Goal: Task Accomplishment & Management: Complete application form

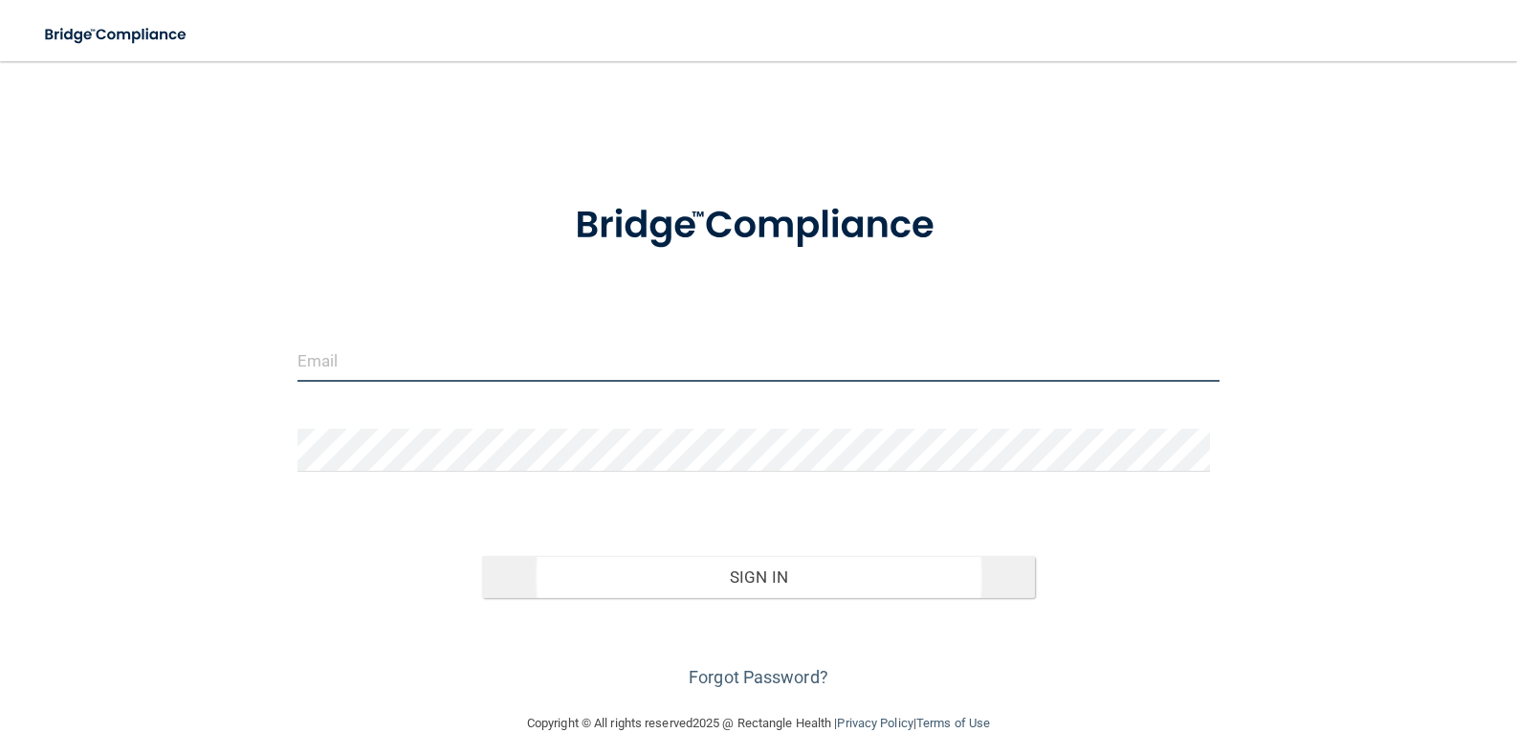
type input "[PERSON_NAME][EMAIL_ADDRESS][DOMAIN_NAME]"
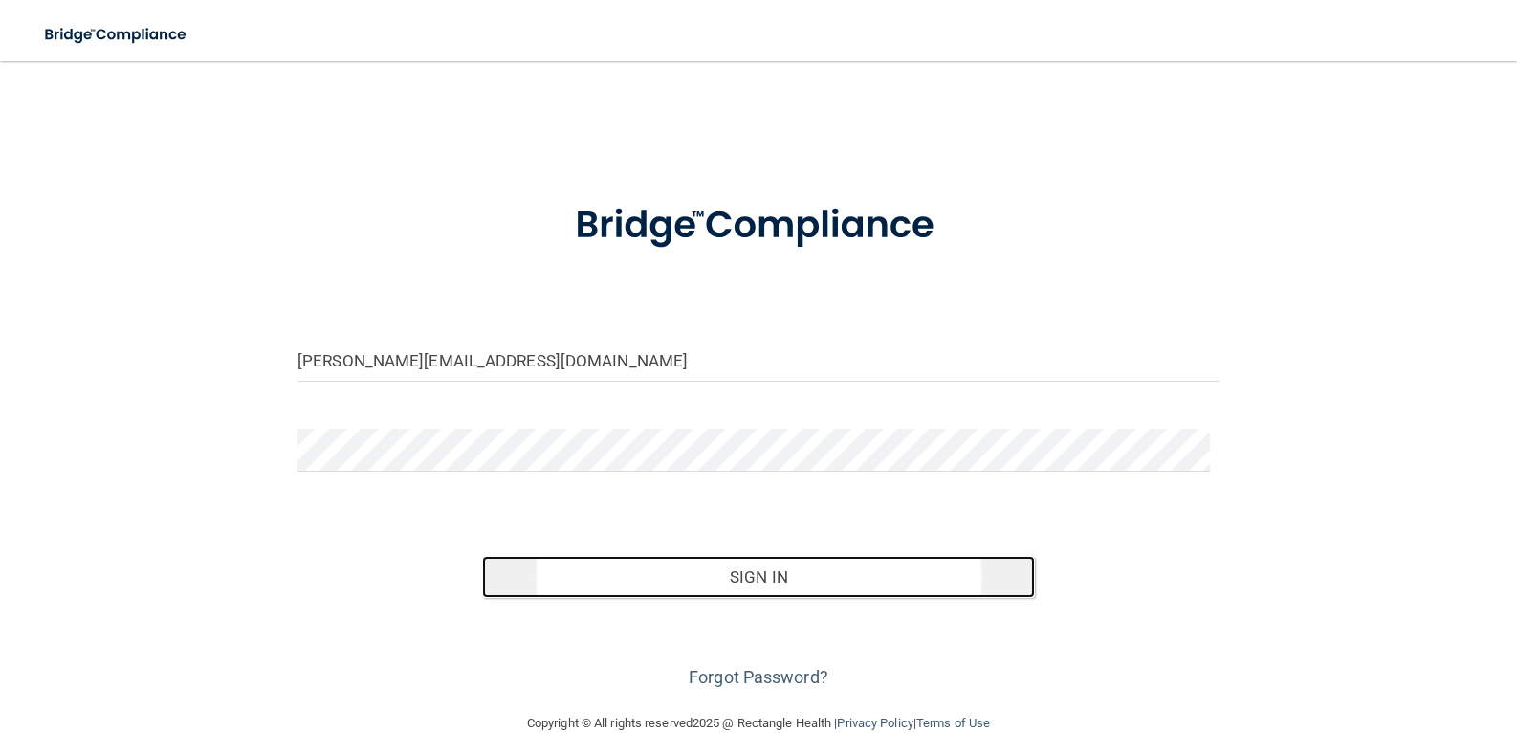
drag, startPoint x: 668, startPoint y: 587, endPoint x: 674, endPoint y: 577, distance: 11.2
click at [669, 586] on button "Sign In" at bounding box center [758, 577] width 553 height 42
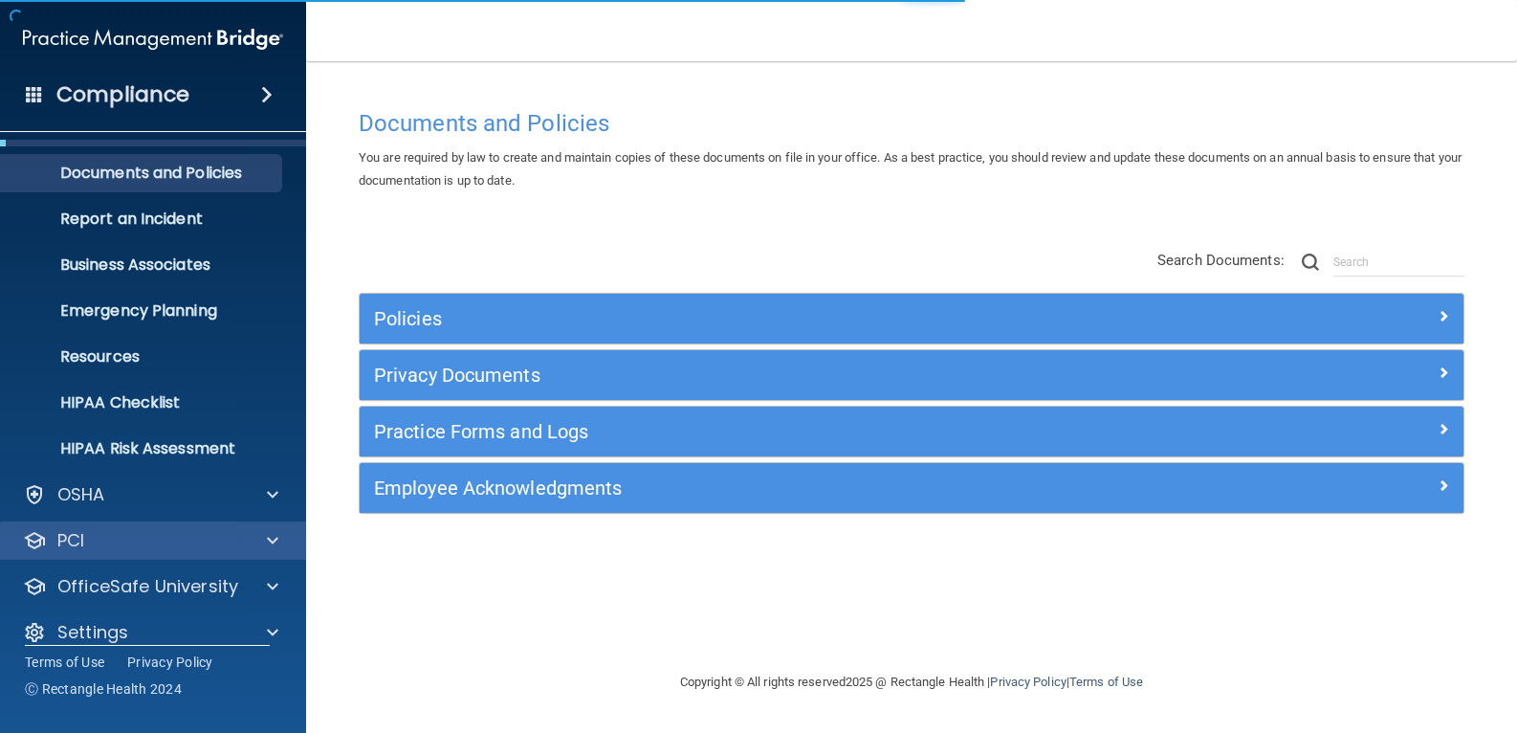
scroll to position [61, 0]
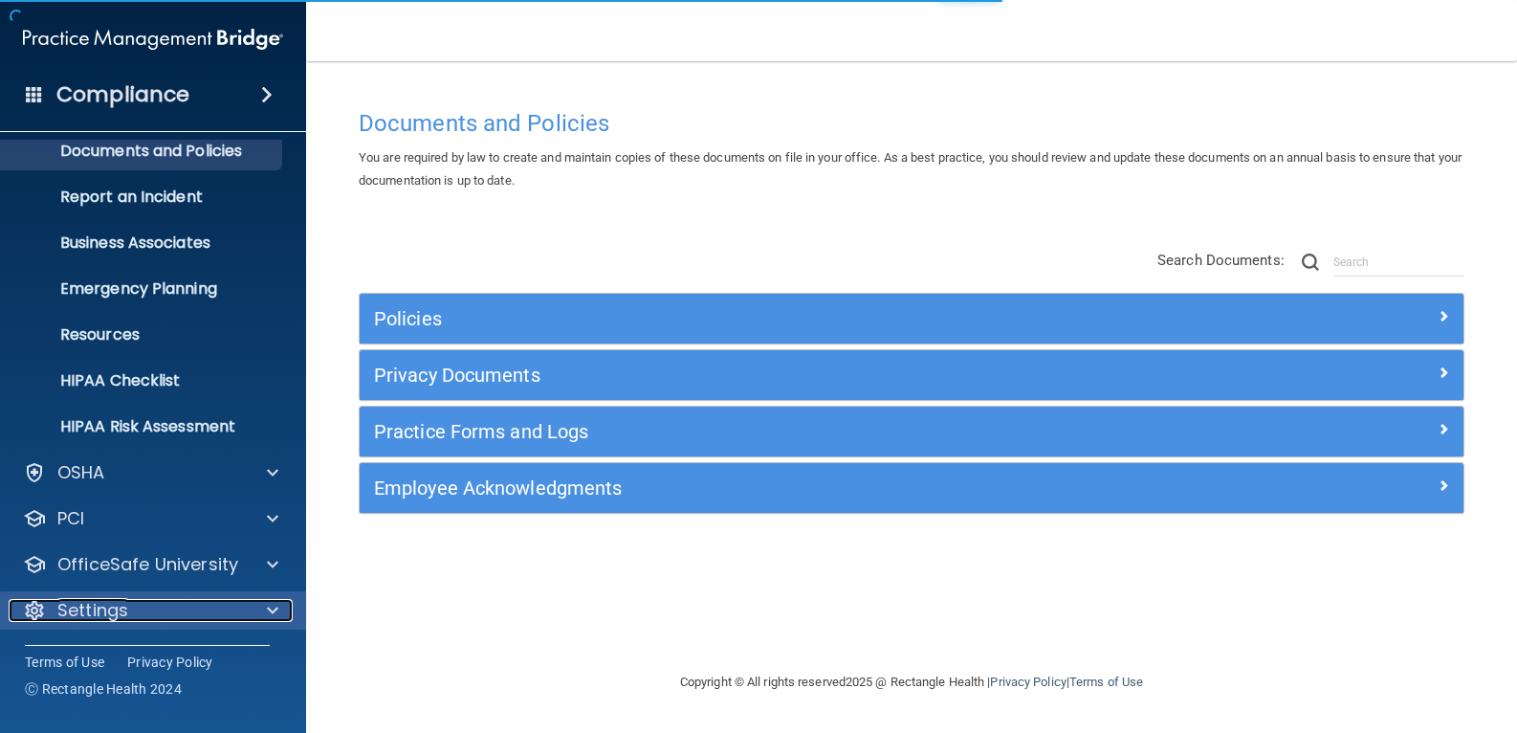
click at [110, 618] on p "Settings" at bounding box center [92, 610] width 71 height 23
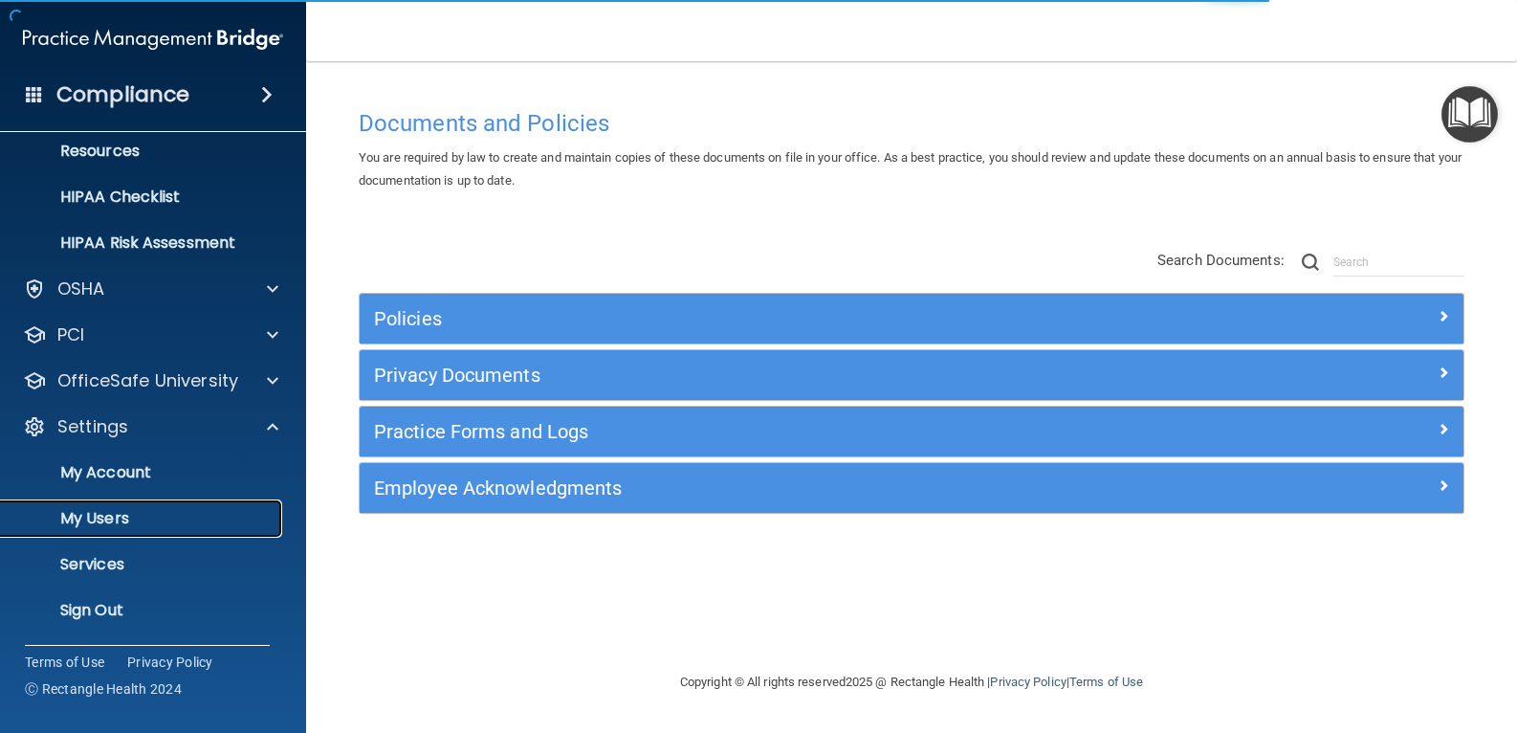
click at [131, 523] on p "My Users" at bounding box center [142, 518] width 261 height 19
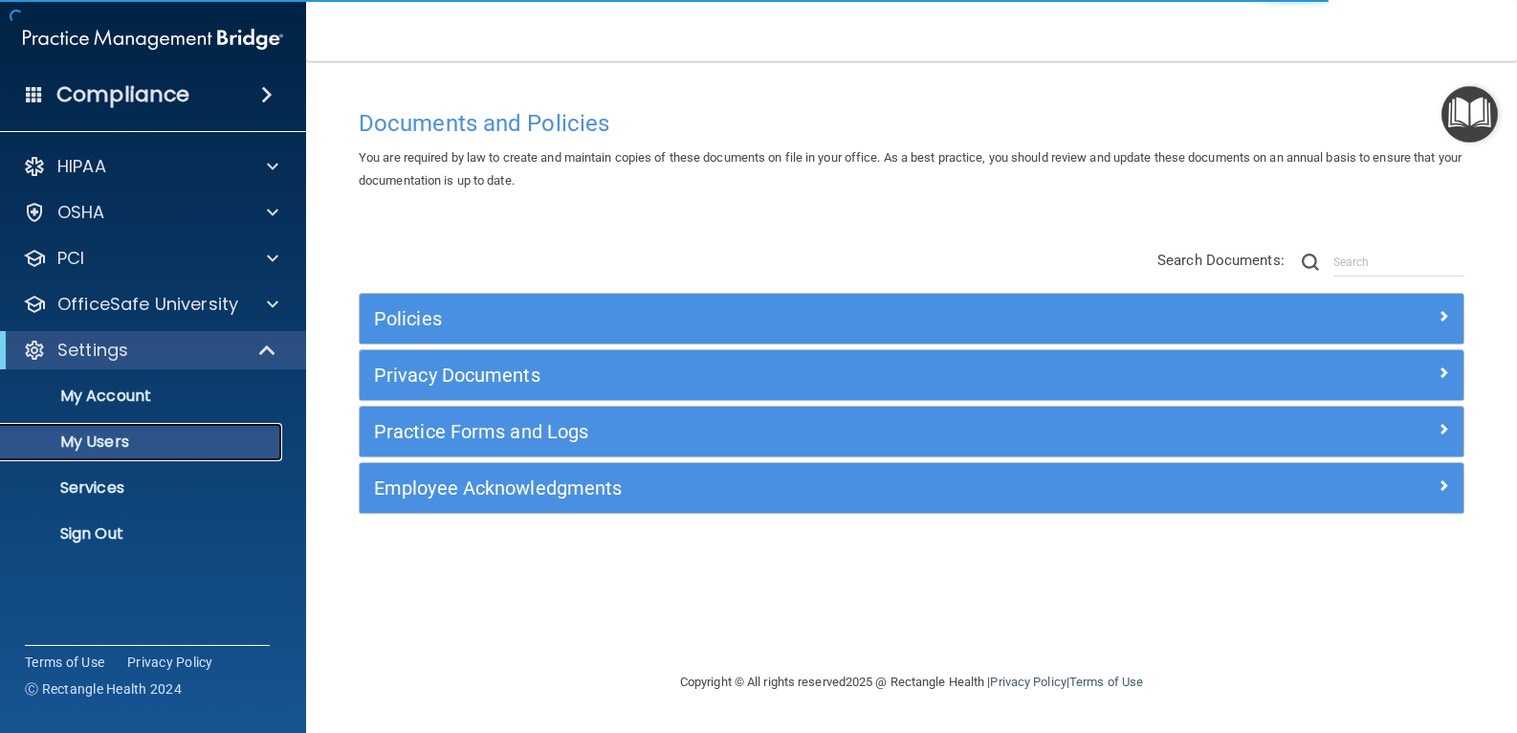
select select "20"
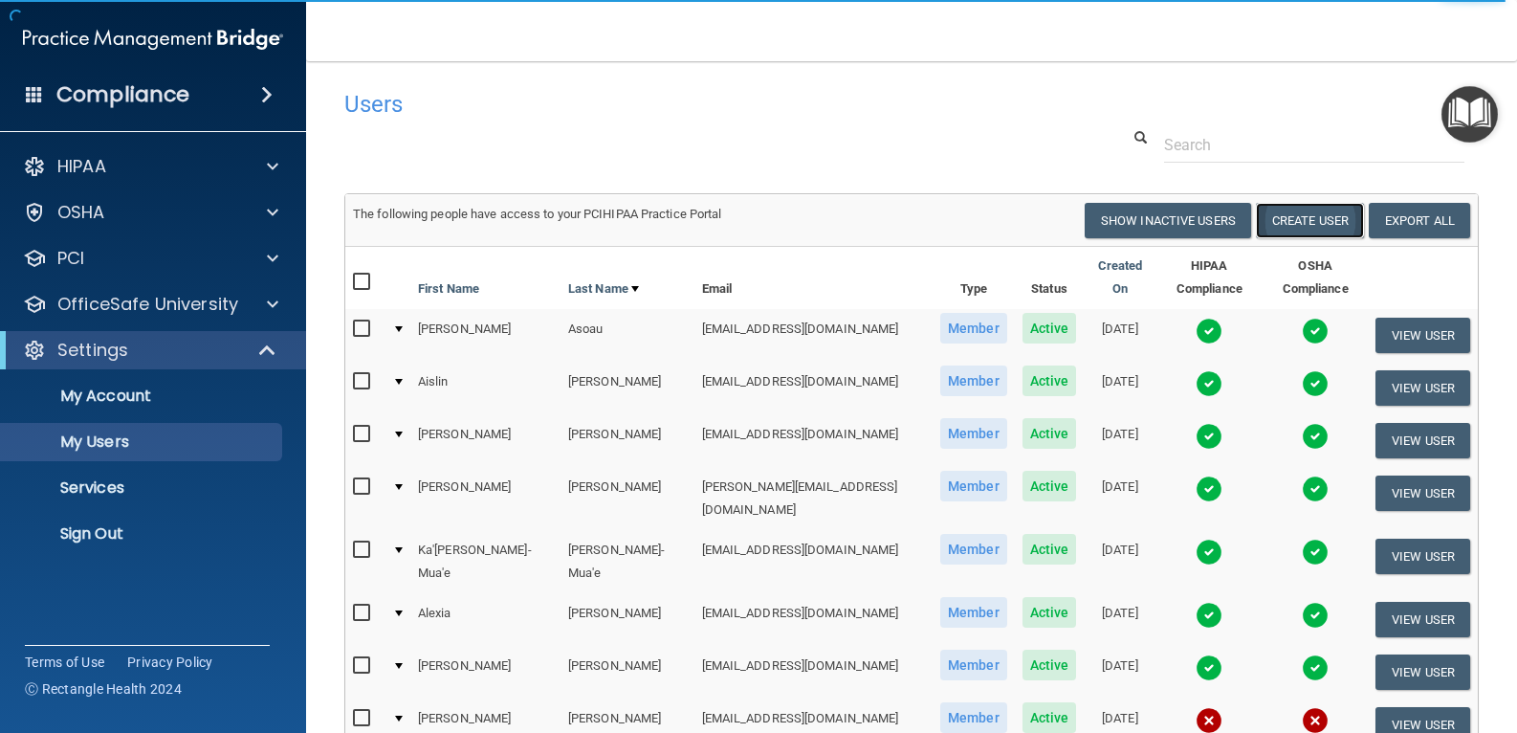
click at [1320, 226] on button "Create User" at bounding box center [1310, 220] width 108 height 35
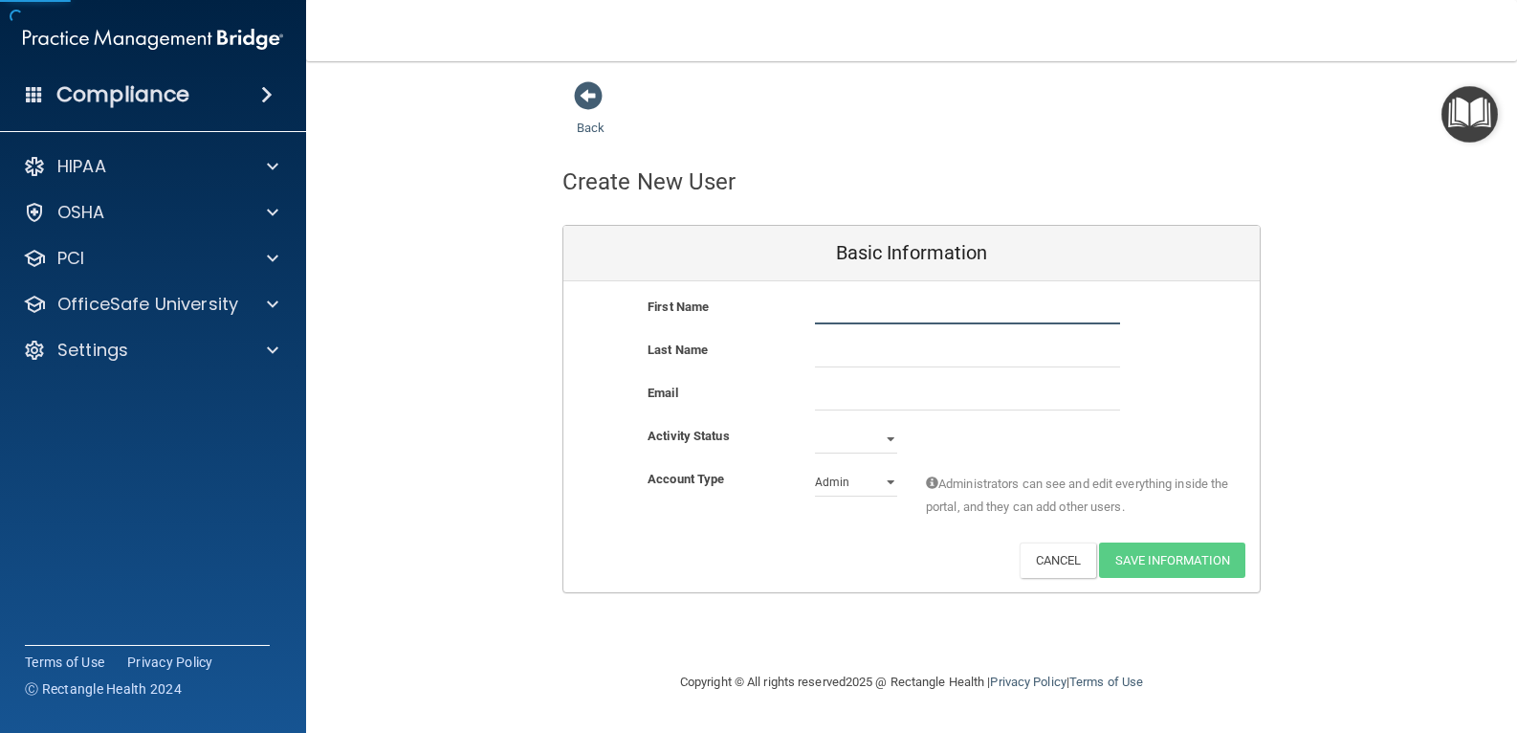
click at [838, 297] on input "text" at bounding box center [967, 310] width 305 height 29
type input "Dessem"
type input "Abella"
drag, startPoint x: 857, startPoint y: 410, endPoint x: 864, endPoint y: 400, distance: 11.7
click at [857, 410] on input "email" at bounding box center [967, 396] width 305 height 29
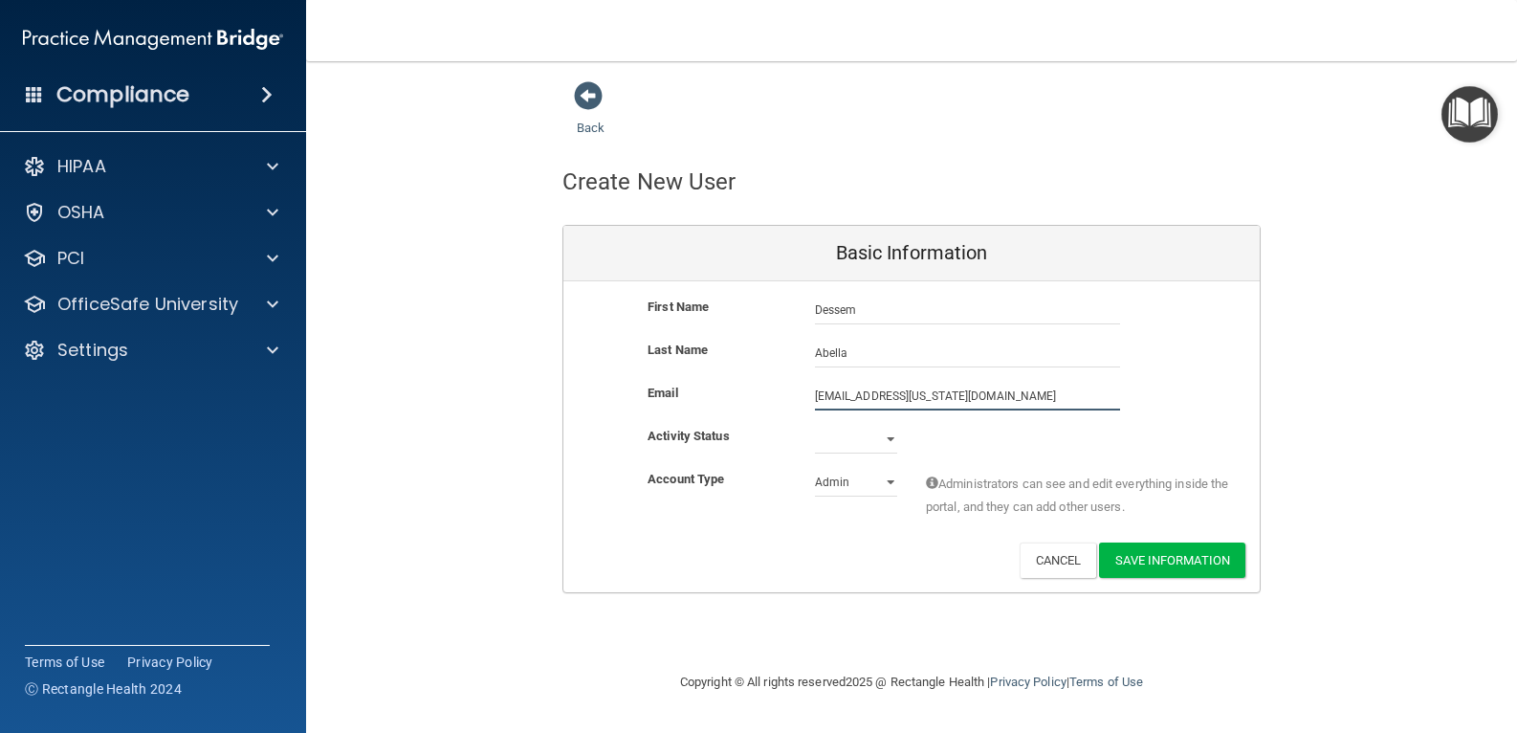
type input "[EMAIL_ADDRESS][US_STATE][DOMAIN_NAME]"
click at [875, 432] on select "Active Inactive" at bounding box center [856, 439] width 82 height 29
select select "active"
click at [815, 425] on select "Active Inactive" at bounding box center [856, 439] width 82 height 29
click at [849, 494] on select "Admin Member" at bounding box center [856, 482] width 82 height 29
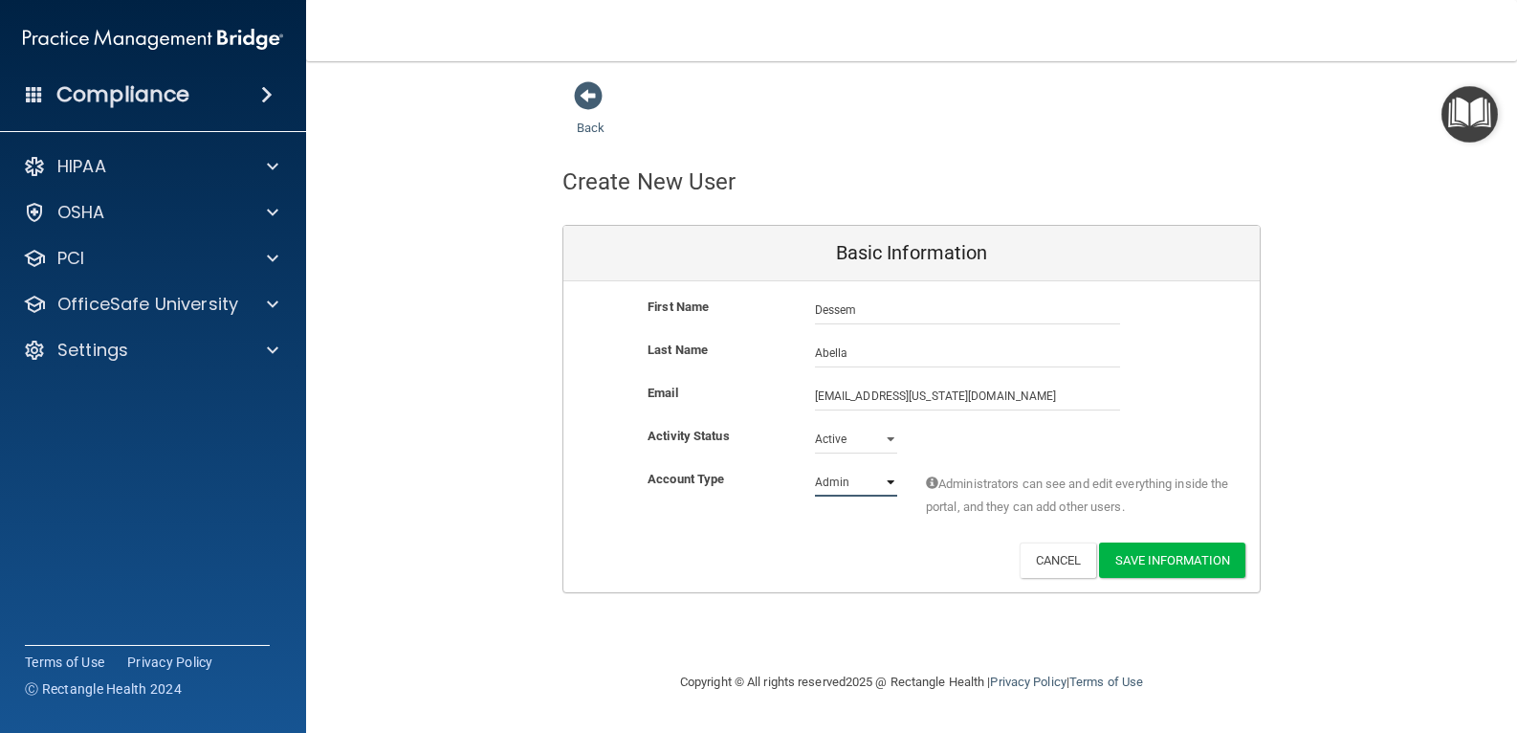
select select "practice_member"
click at [815, 468] on select "Admin Member" at bounding box center [856, 482] width 82 height 29
click at [1161, 567] on button "Save Information" at bounding box center [1172, 559] width 146 height 35
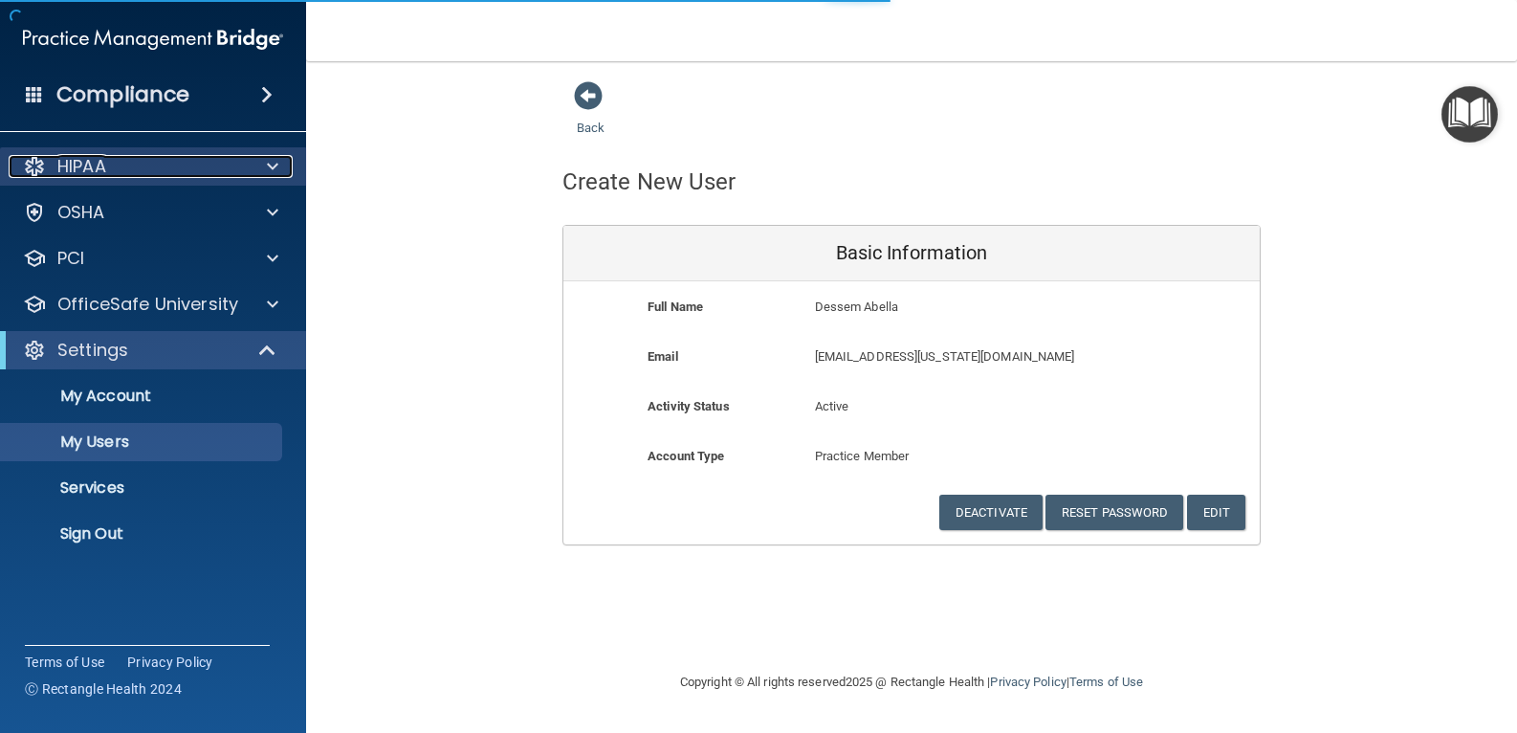
click at [259, 170] on div at bounding box center [270, 166] width 48 height 23
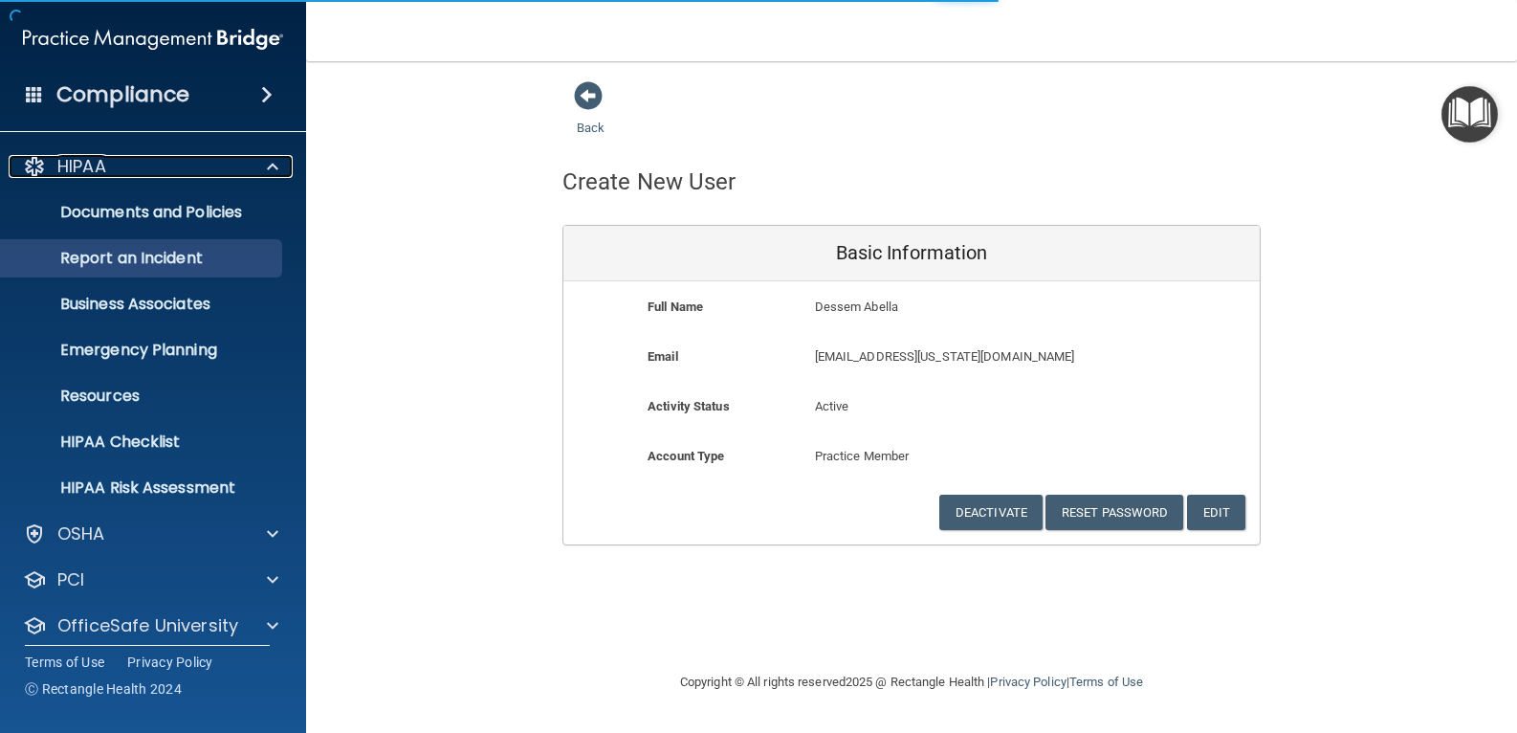
select select "20"
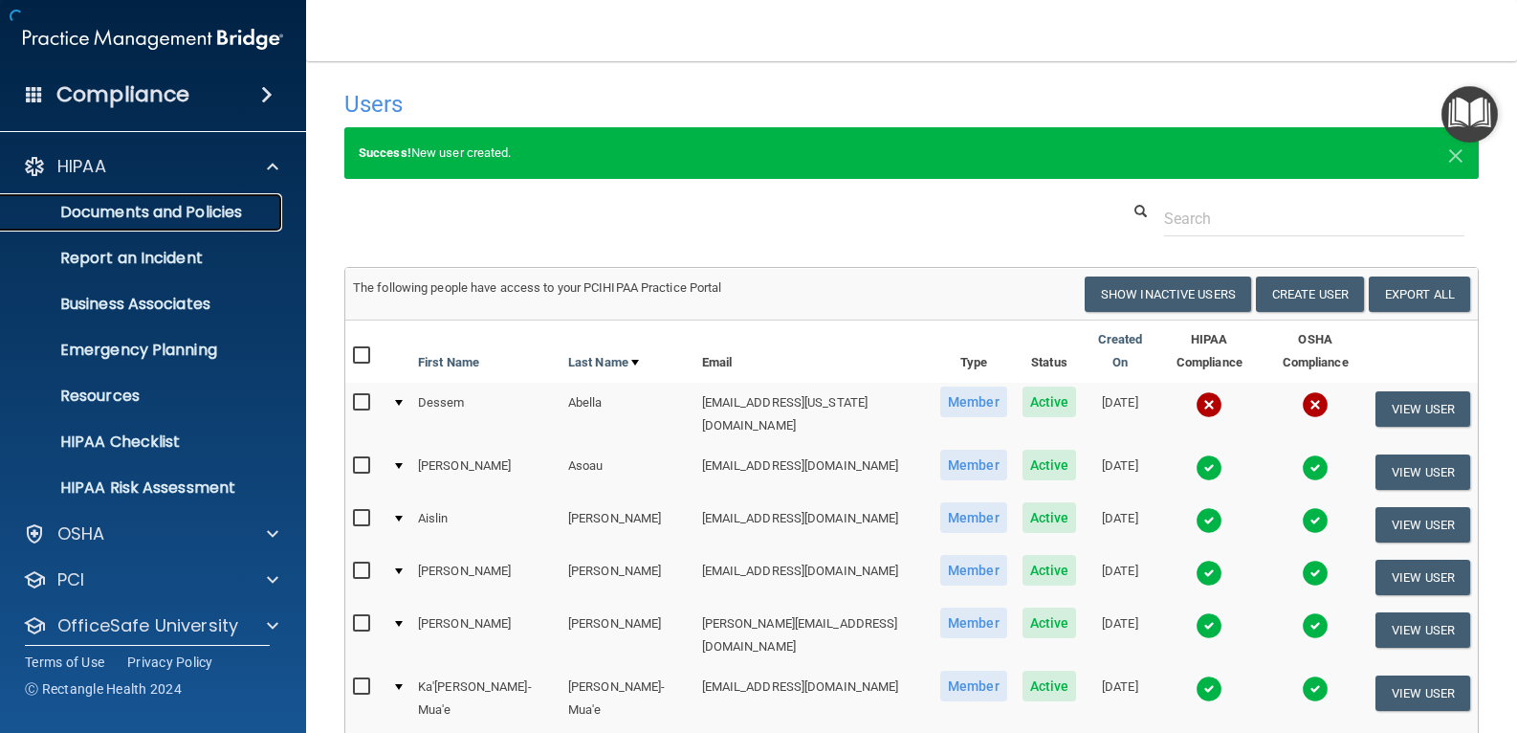
click at [168, 223] on link "Documents and Policies" at bounding box center [131, 212] width 301 height 38
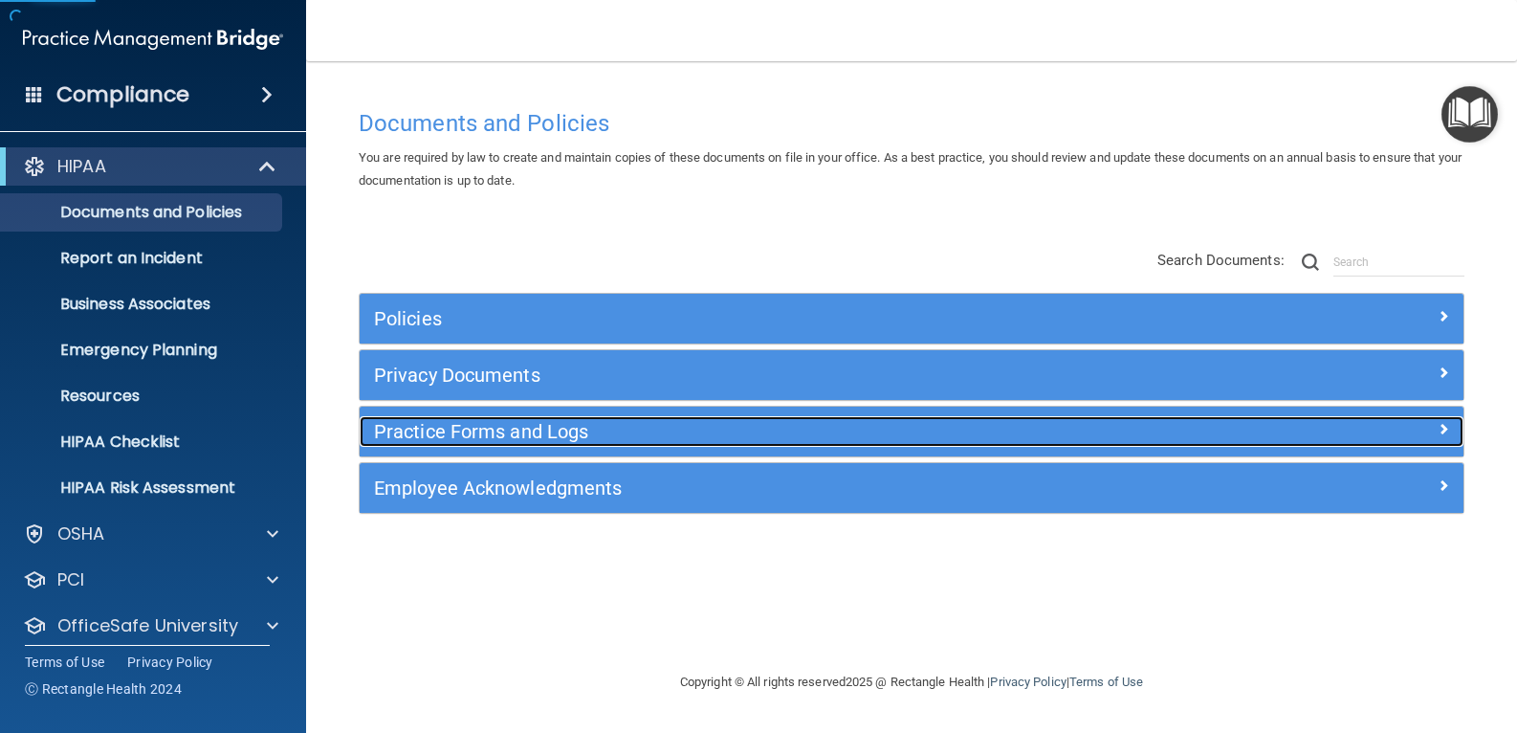
click at [544, 431] on h5 "Practice Forms and Logs" at bounding box center [774, 431] width 800 height 21
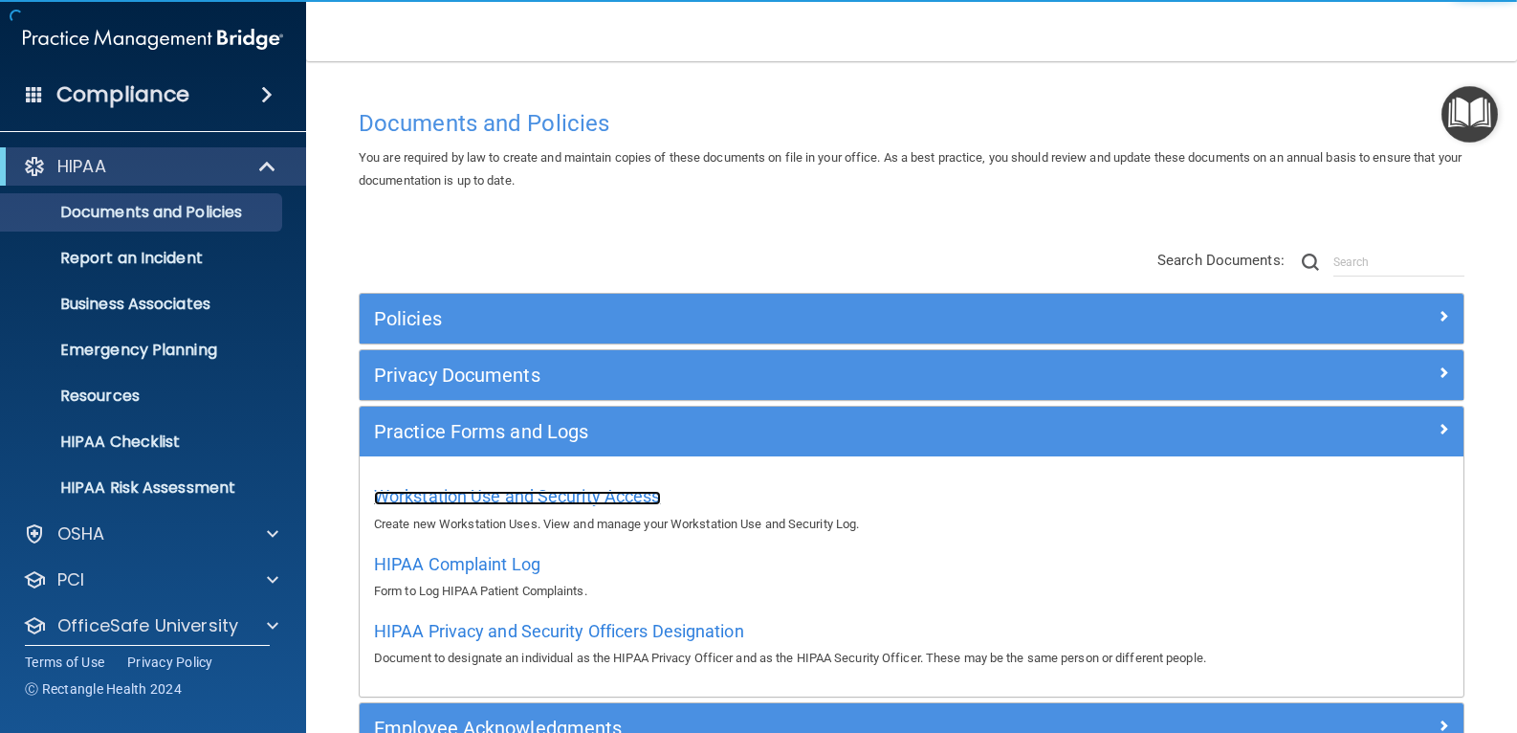
click at [529, 486] on span "Workstation Use and Security Access" at bounding box center [517, 496] width 287 height 20
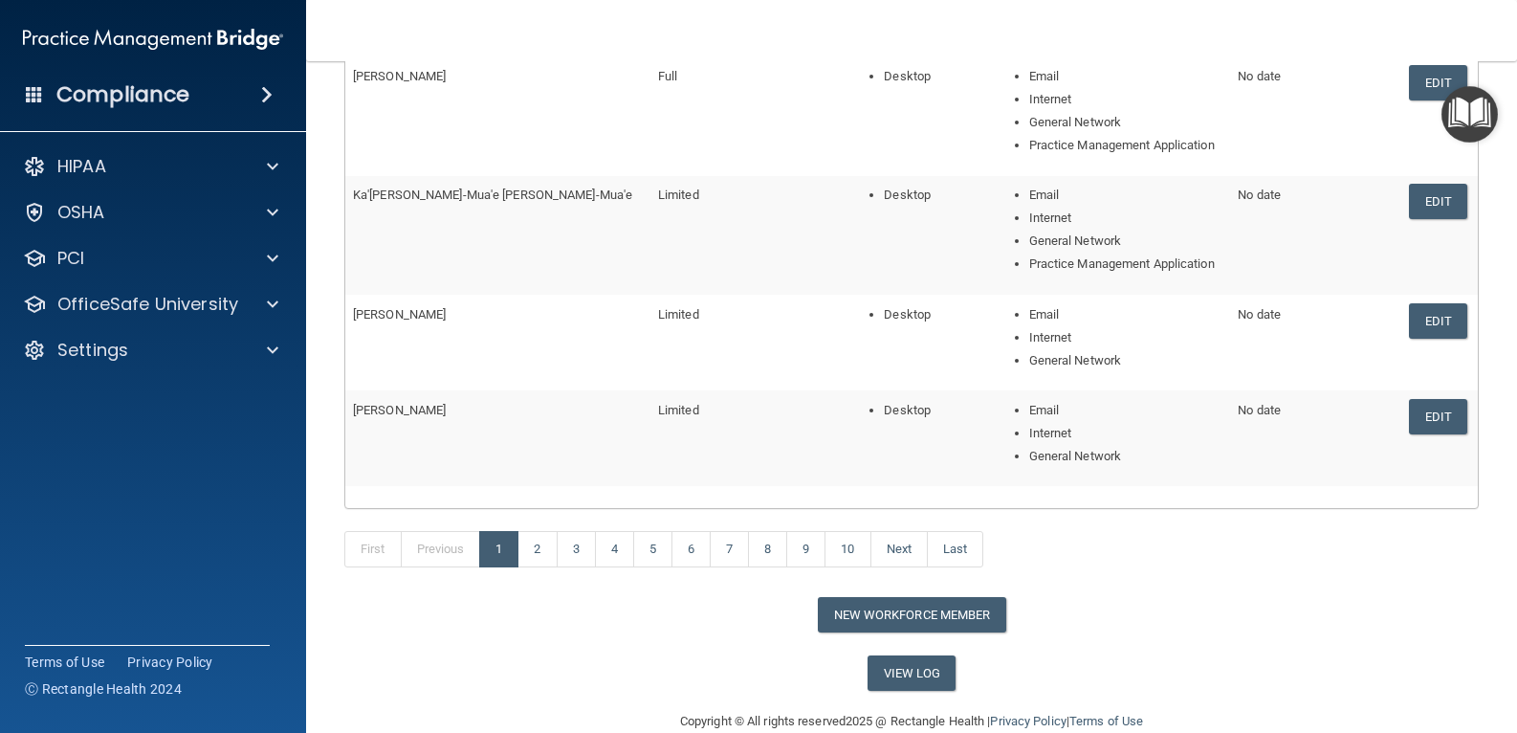
scroll to position [426, 0]
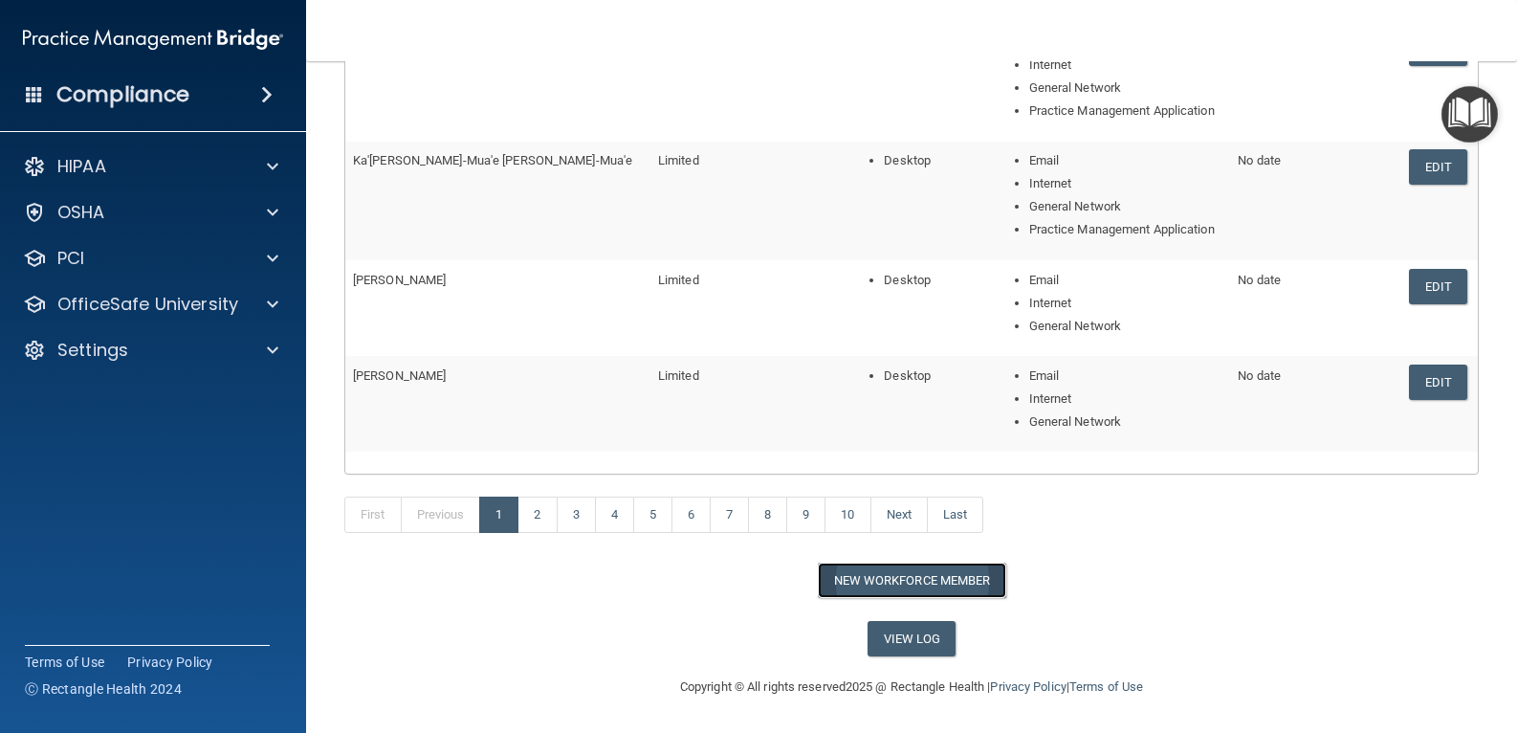
click at [916, 579] on button "New Workforce Member" at bounding box center [912, 580] width 188 height 35
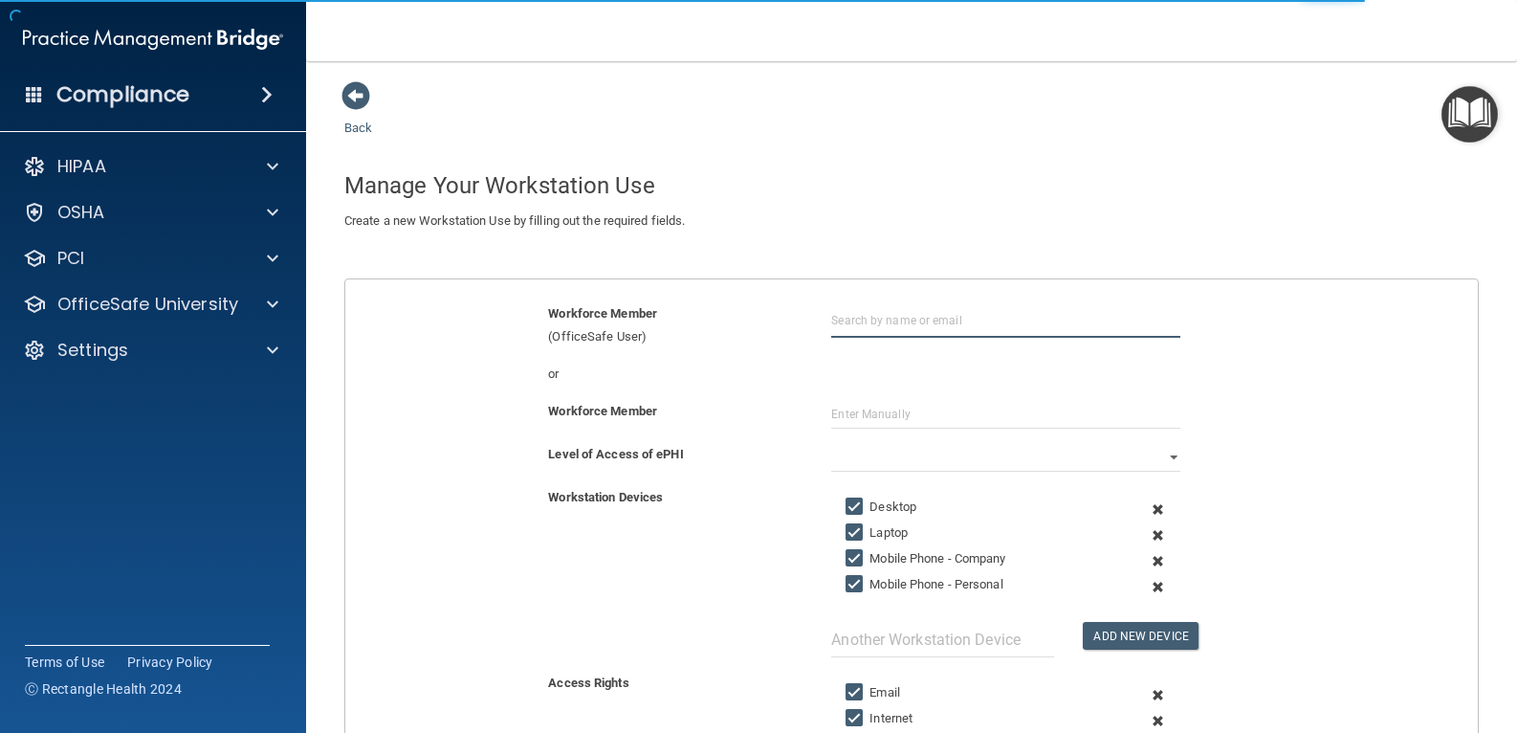
click at [899, 318] on input "text" at bounding box center [1005, 319] width 349 height 35
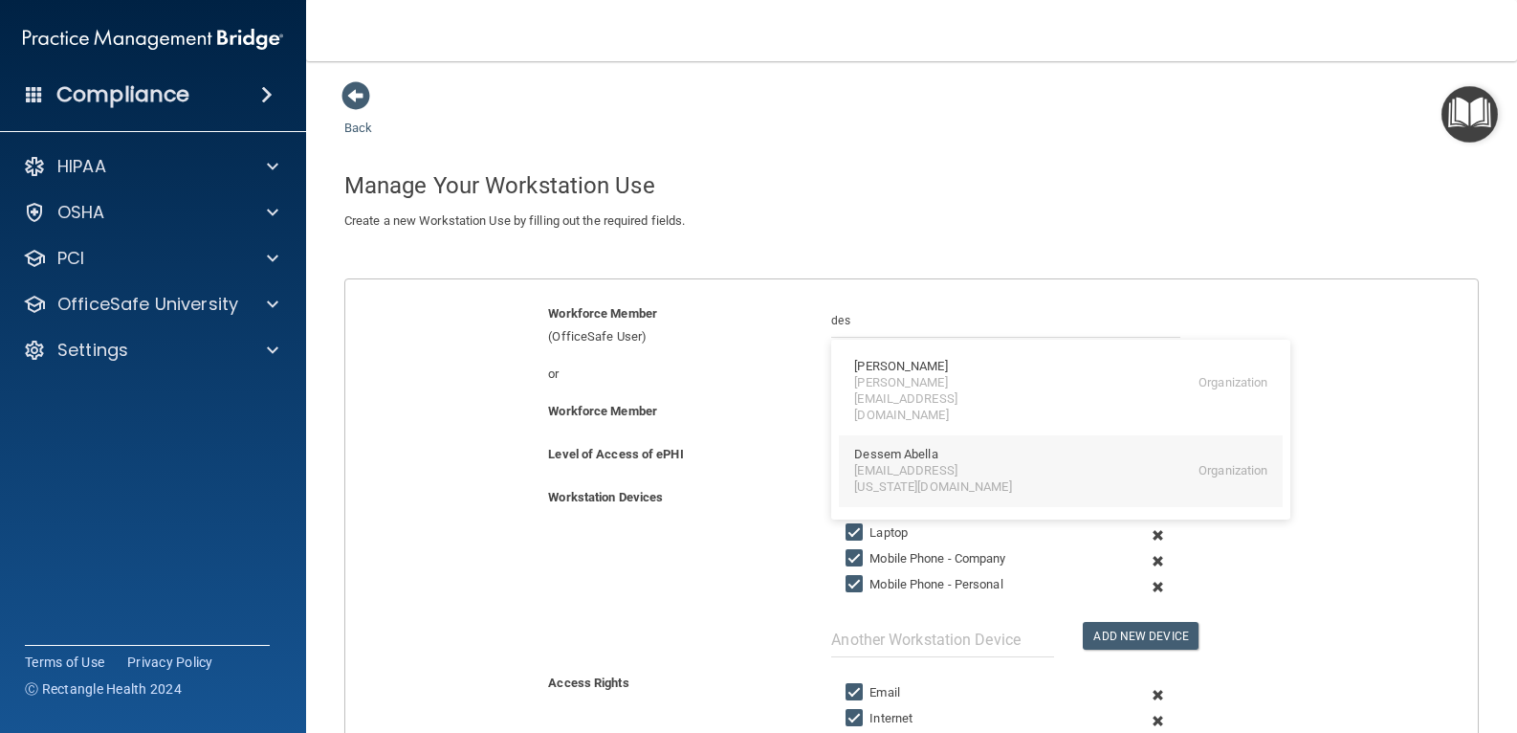
click at [903, 447] on div "Dessem Abella" at bounding box center [895, 455] width 83 height 16
type input "Dessem Abella"
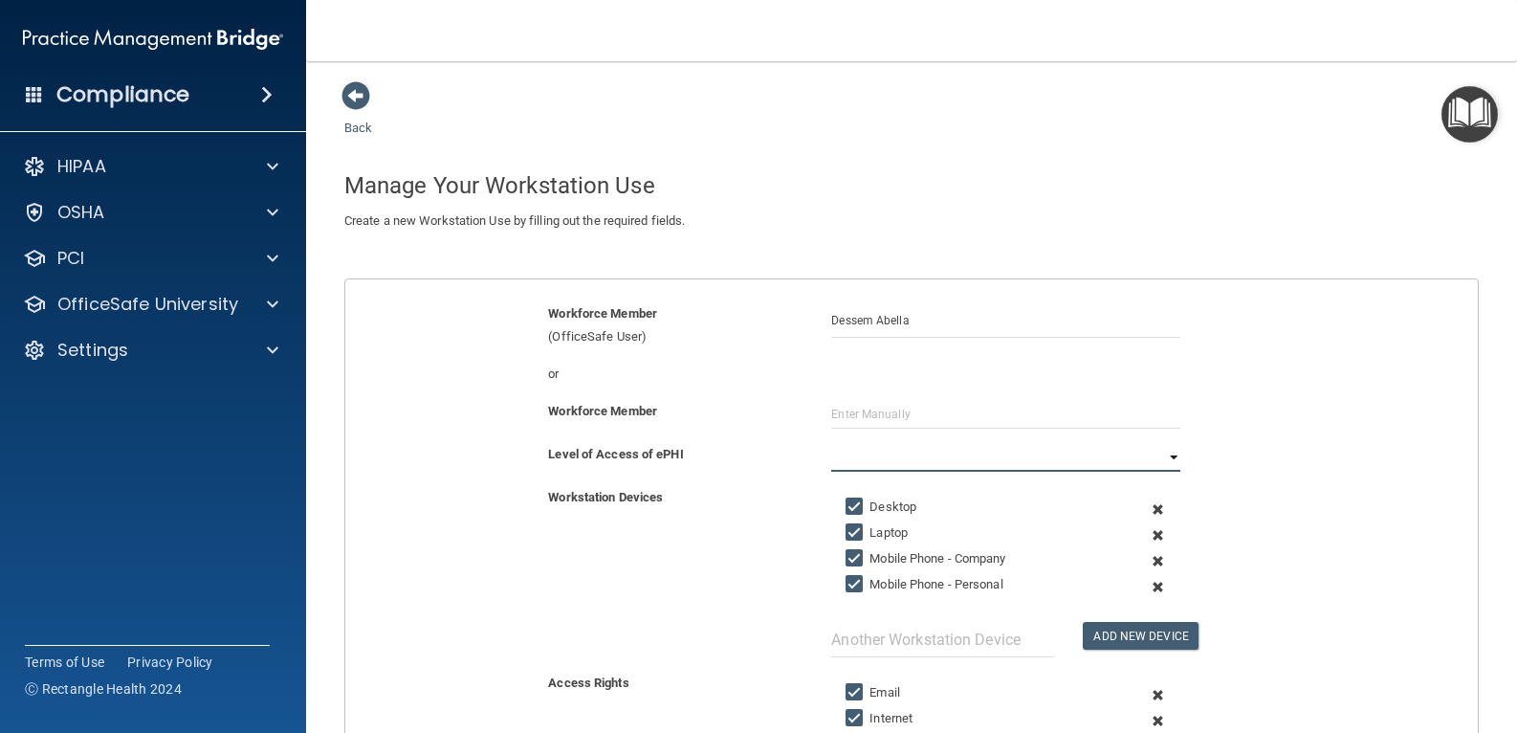
click at [899, 448] on select "Full Limited None" at bounding box center [1005, 457] width 349 height 29
select select "1"
click at [831, 443] on select "Full Limited None" at bounding box center [1005, 457] width 349 height 29
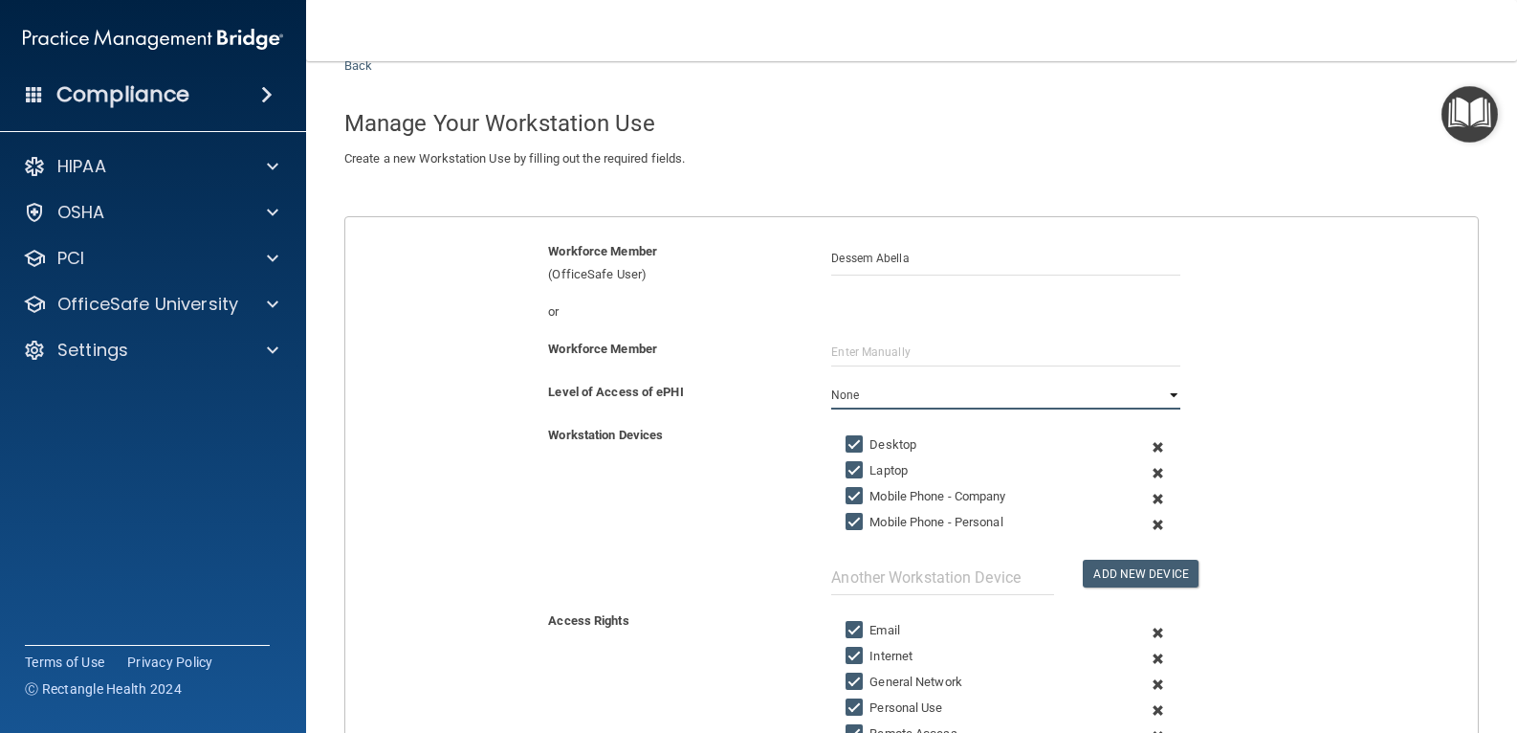
scroll to position [96, 0]
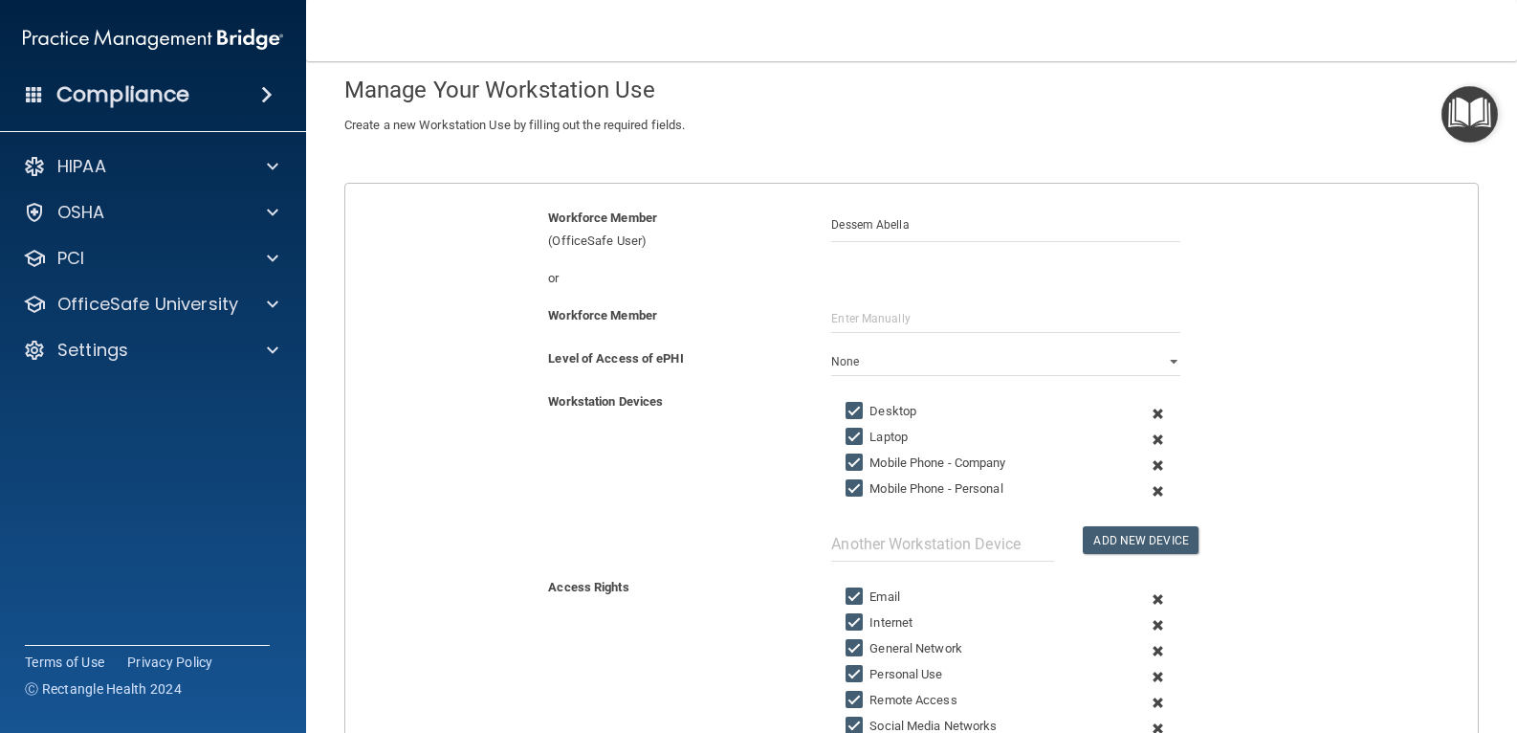
click at [852, 461] on input "Mobile Phone - Company" at bounding box center [857, 462] width 22 height 15
checkbox input "false"
click at [849, 495] on input "Mobile Phone - Personal" at bounding box center [857, 488] width 22 height 15
checkbox input "false"
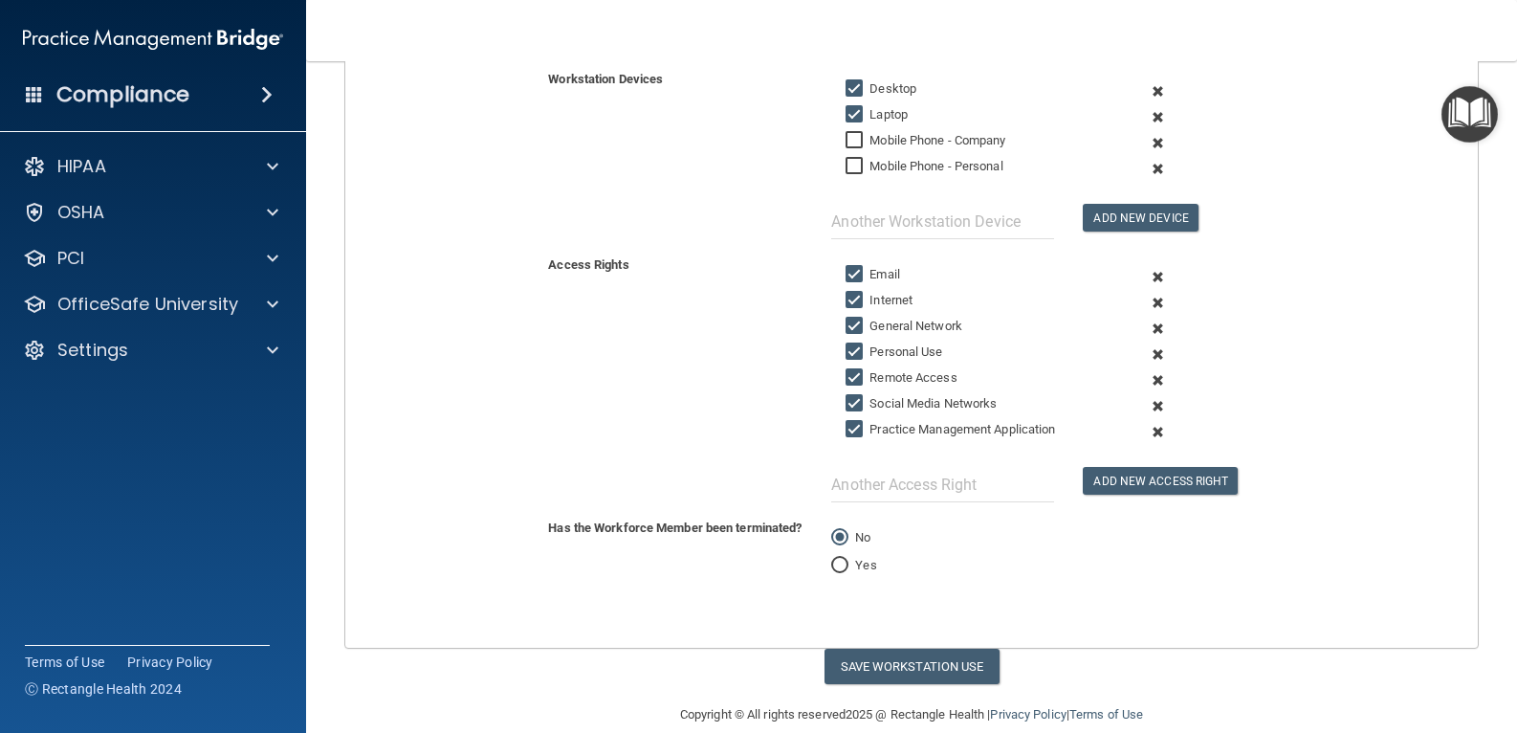
scroll to position [446, 0]
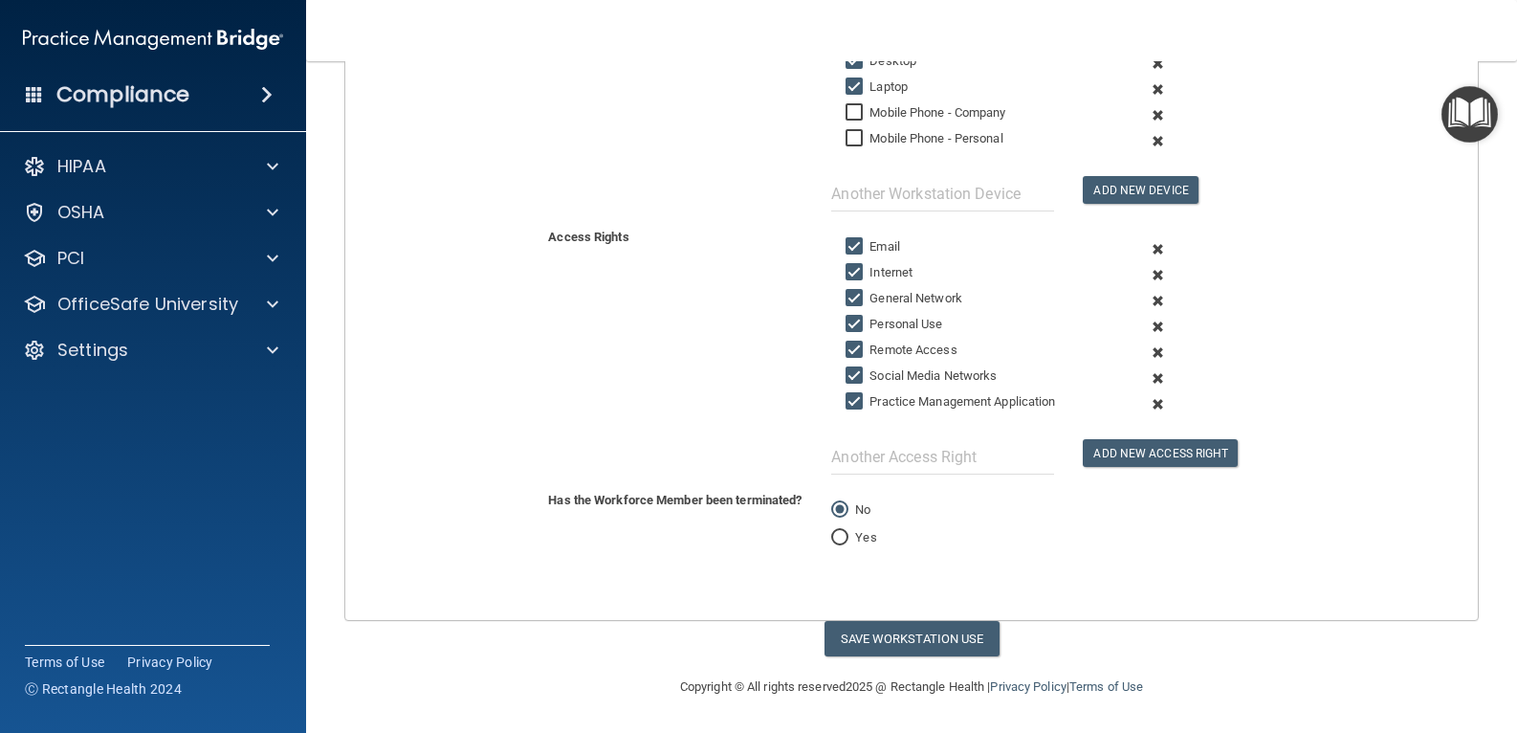
click at [849, 79] on input "Laptop" at bounding box center [857, 86] width 22 height 15
checkbox input "false"
click at [846, 317] on input "Personal Use" at bounding box center [857, 324] width 22 height 15
checkbox input "false"
click at [849, 357] on input "Remote Access" at bounding box center [857, 350] width 22 height 15
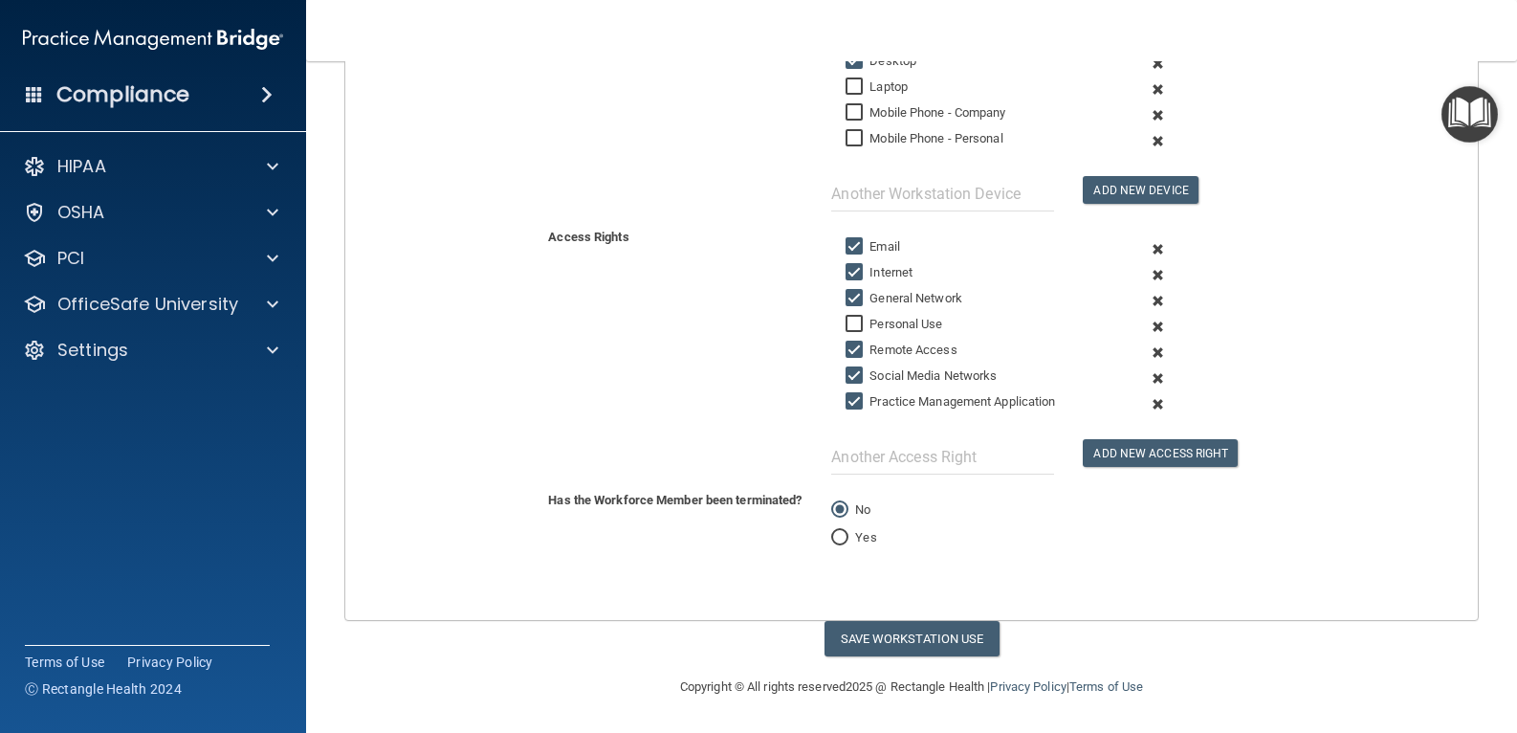
checkbox input "false"
click at [851, 376] on input "Social Media Networks" at bounding box center [857, 375] width 22 height 15
checkbox input "false"
click at [846, 403] on input "Practice Management Application" at bounding box center [857, 401] width 22 height 15
checkbox input "false"
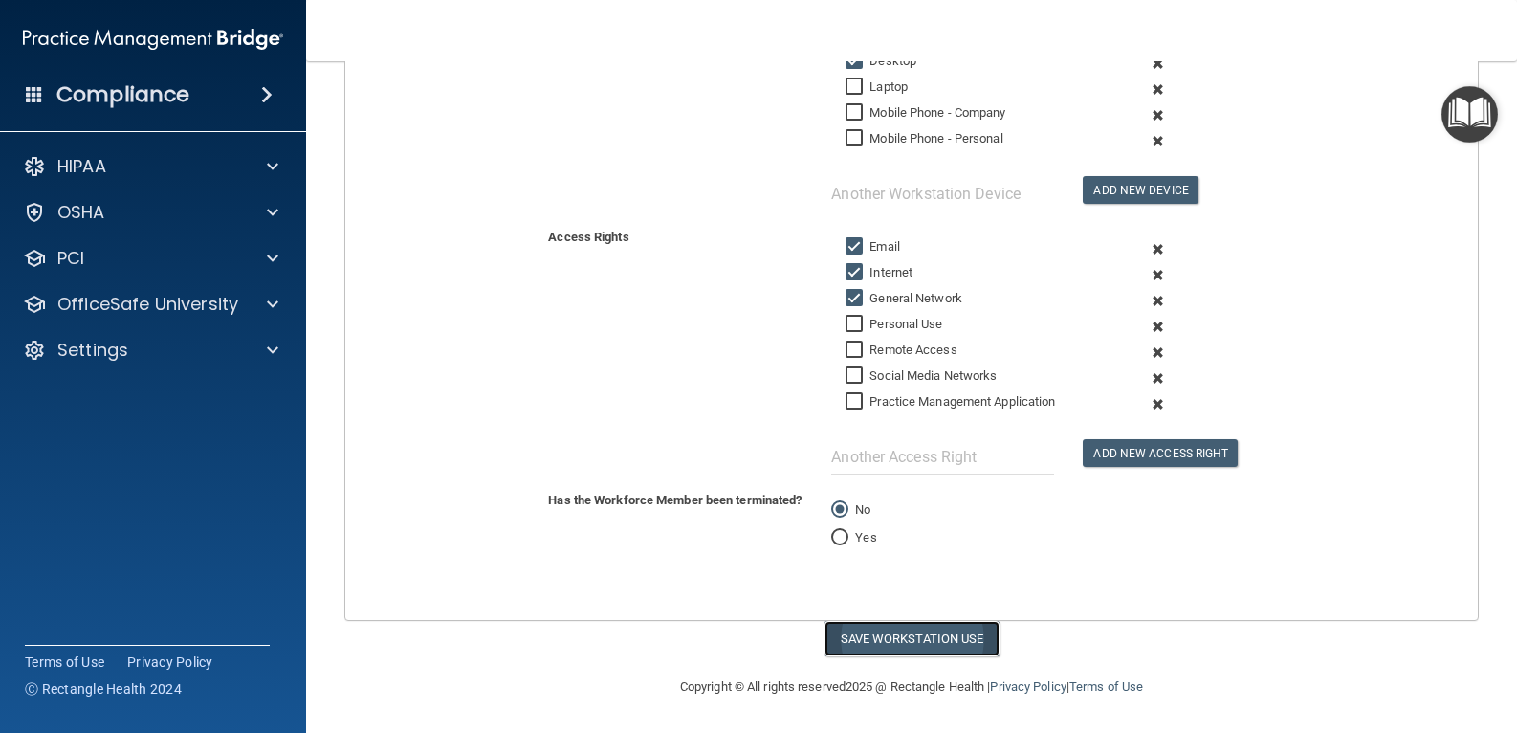
click at [852, 641] on button "Save Workstation Use" at bounding box center [912, 638] width 175 height 35
select select "? string:Limited ?"
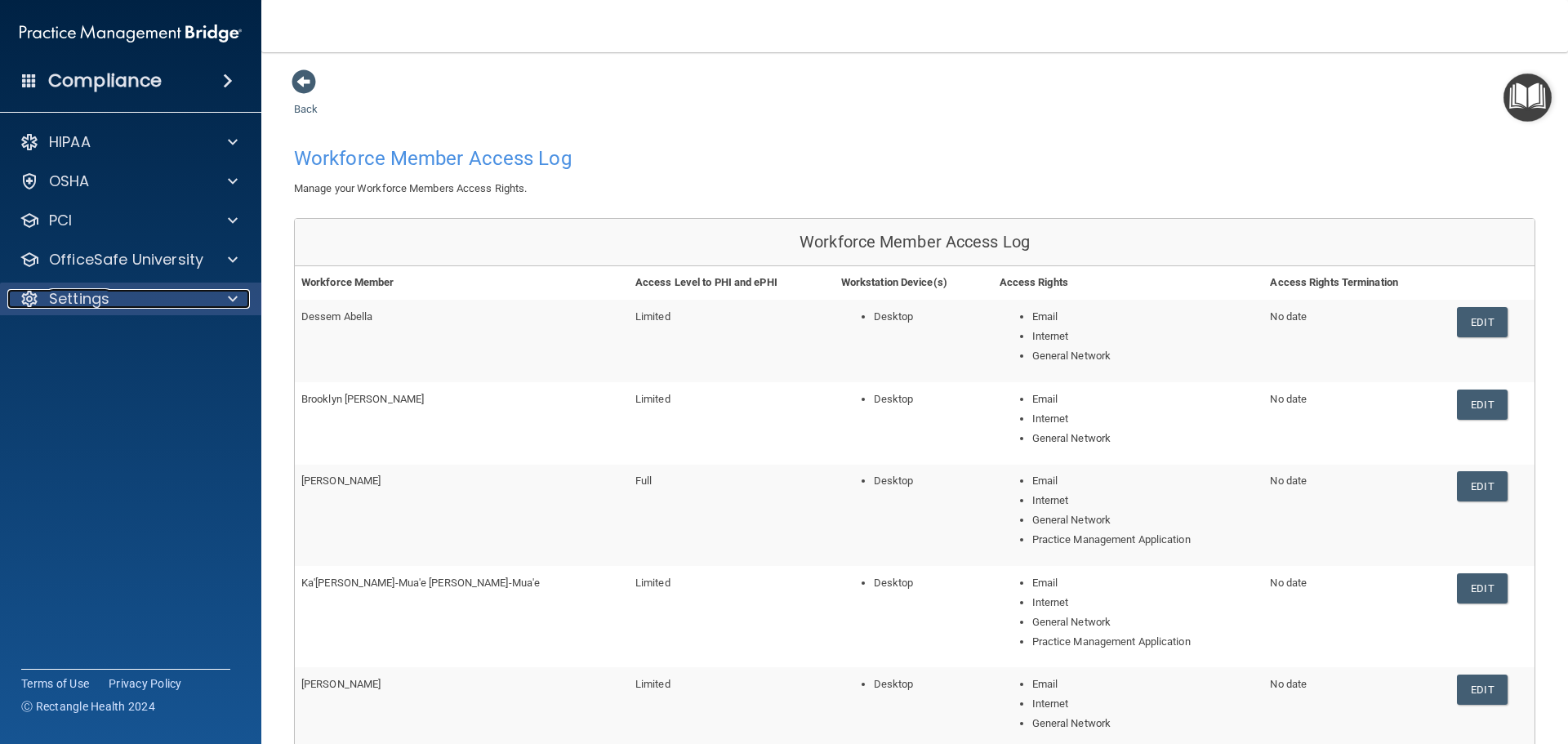
click at [134, 298] on div "Settings" at bounding box center [108, 299] width 202 height 20
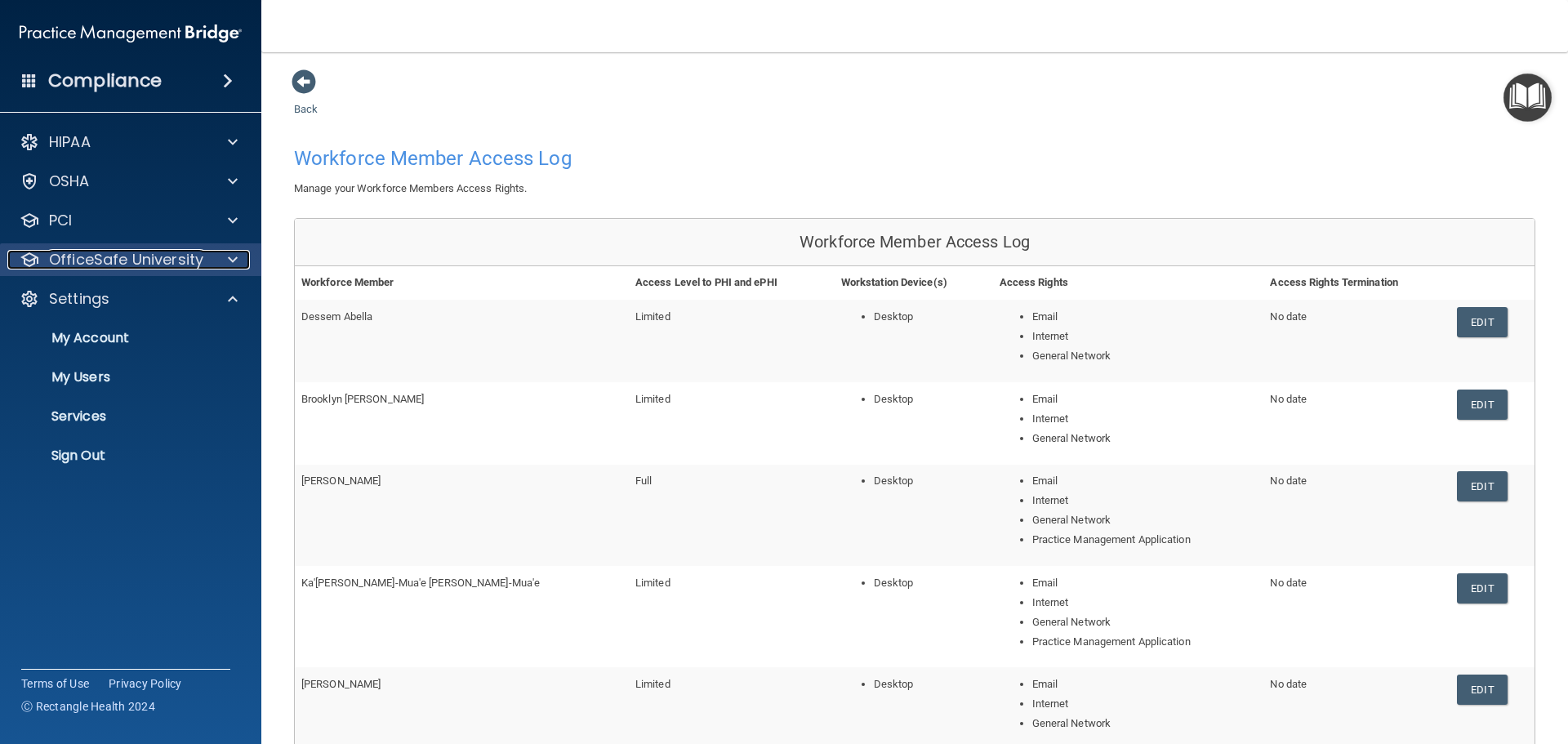
click at [116, 259] on p "OfficeSafe University" at bounding box center [125, 259] width 154 height 20
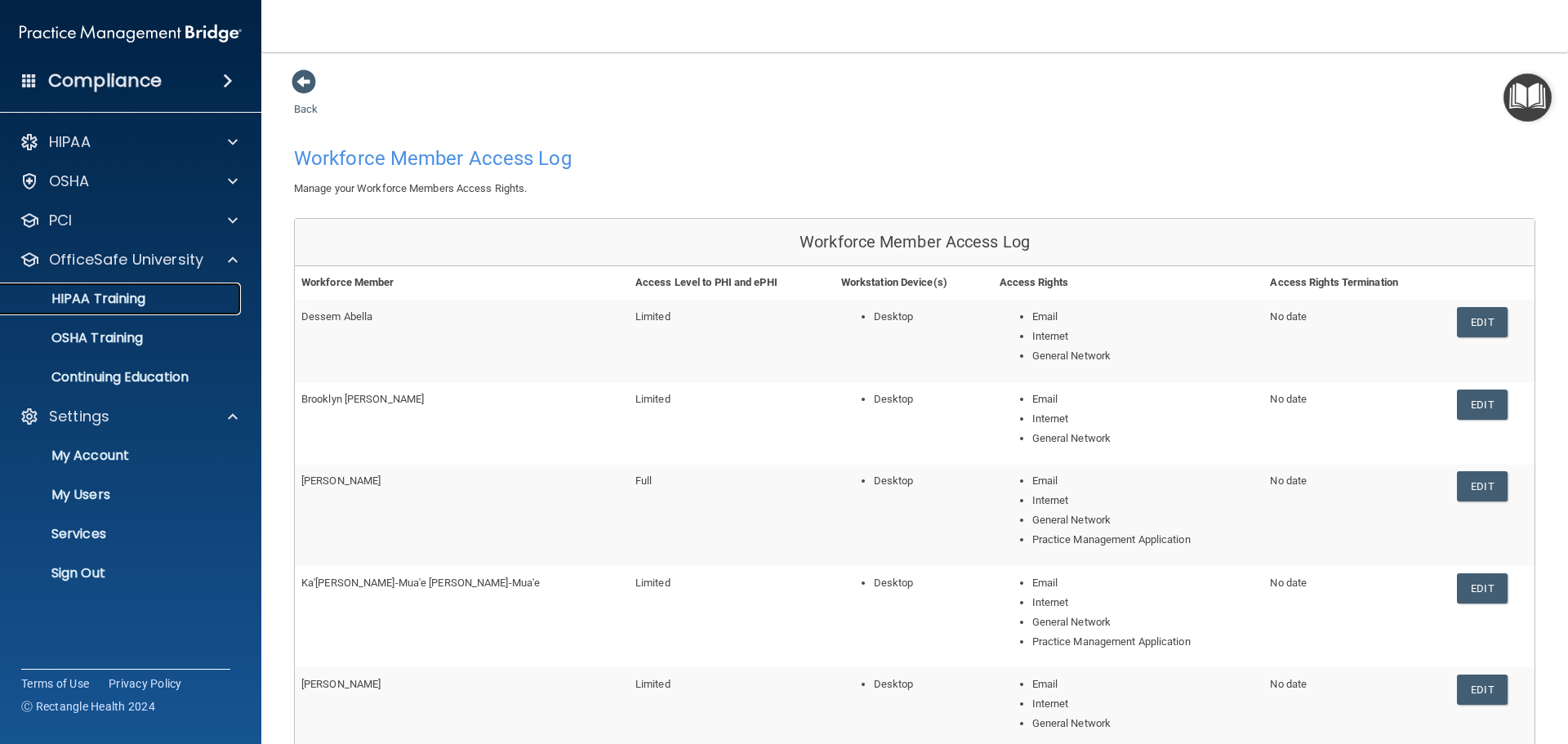
click at [89, 298] on p "HIPAA Training" at bounding box center [78, 299] width 135 height 16
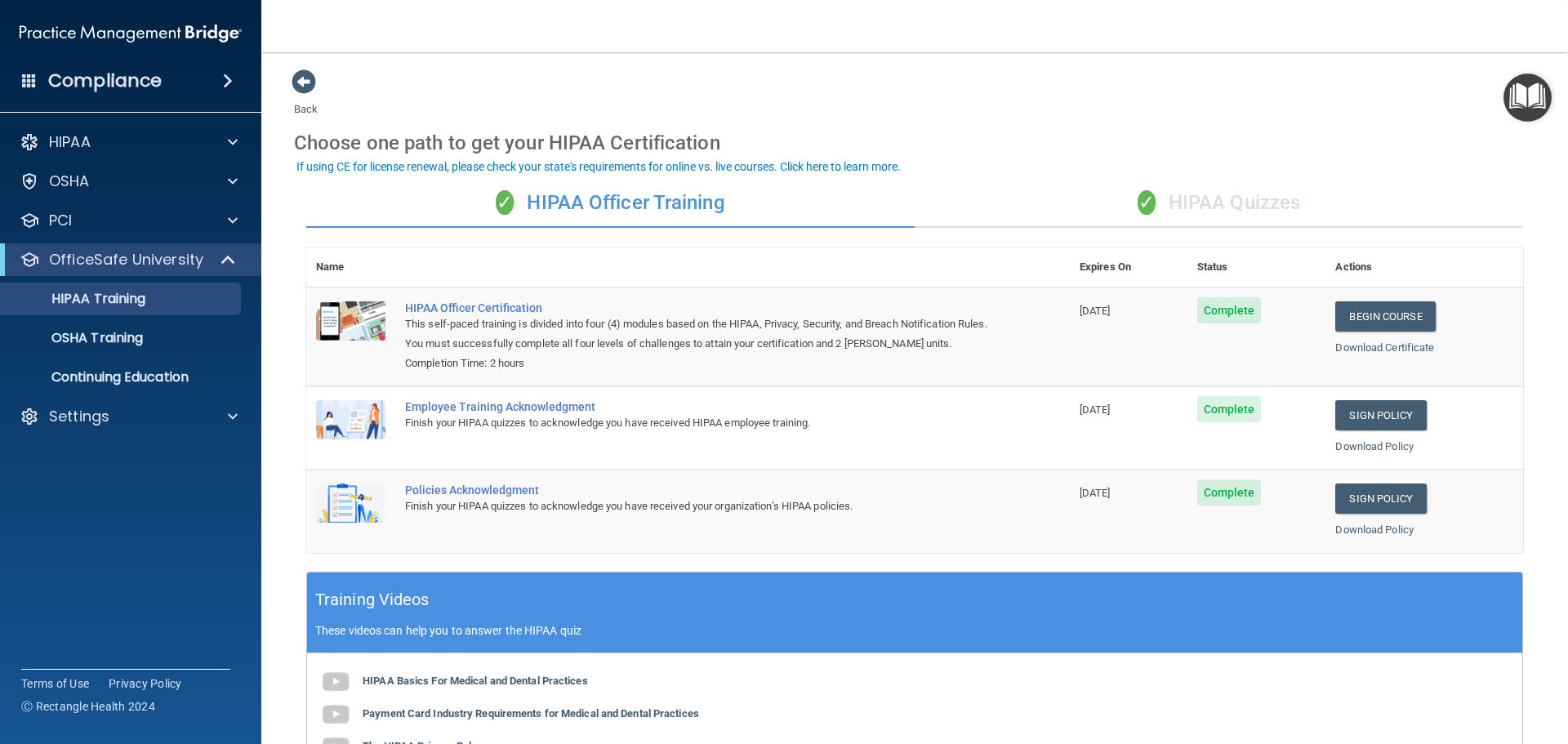
click at [1238, 207] on div "✓ HIPAA Quizzes" at bounding box center [1219, 203] width 609 height 49
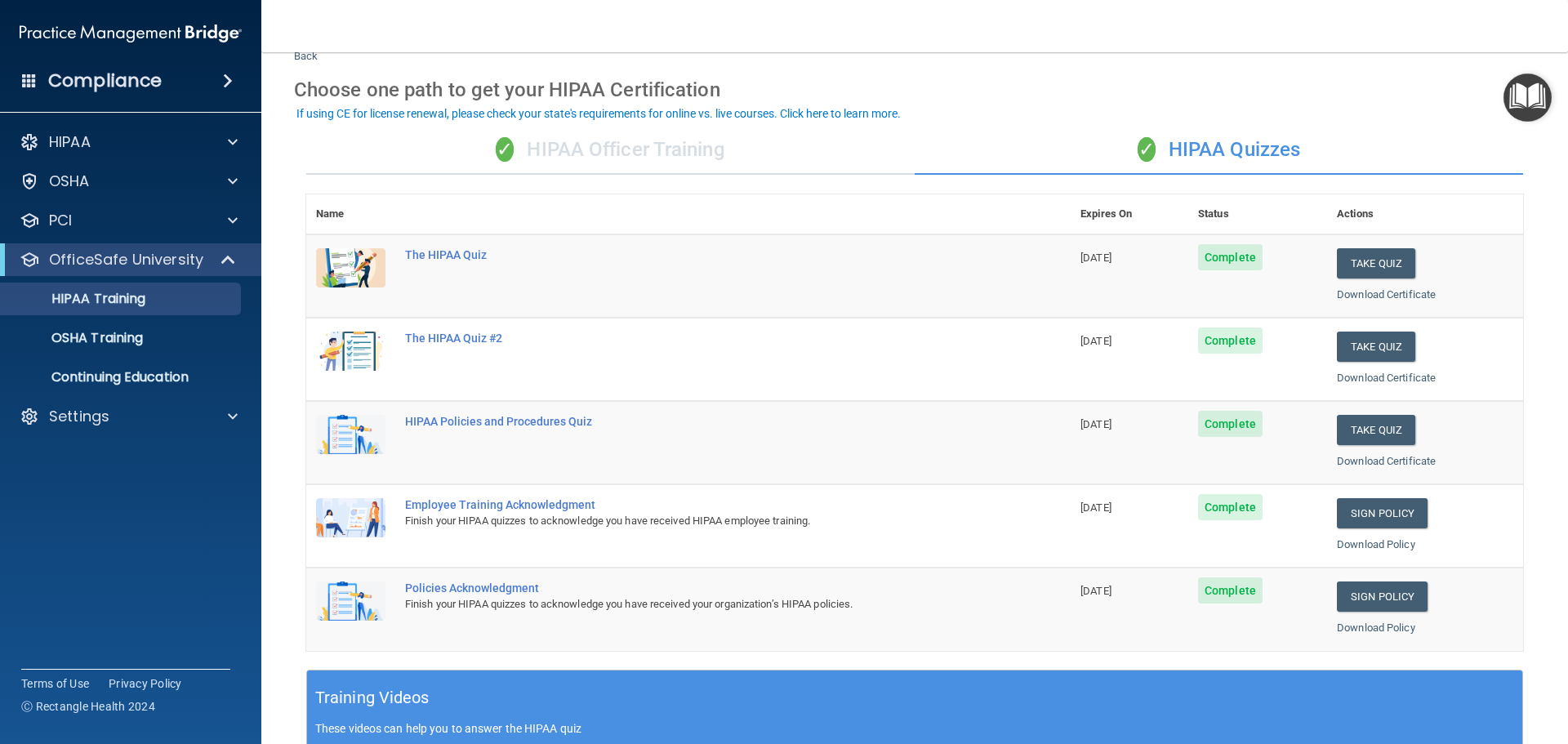
scroll to position [82, 0]
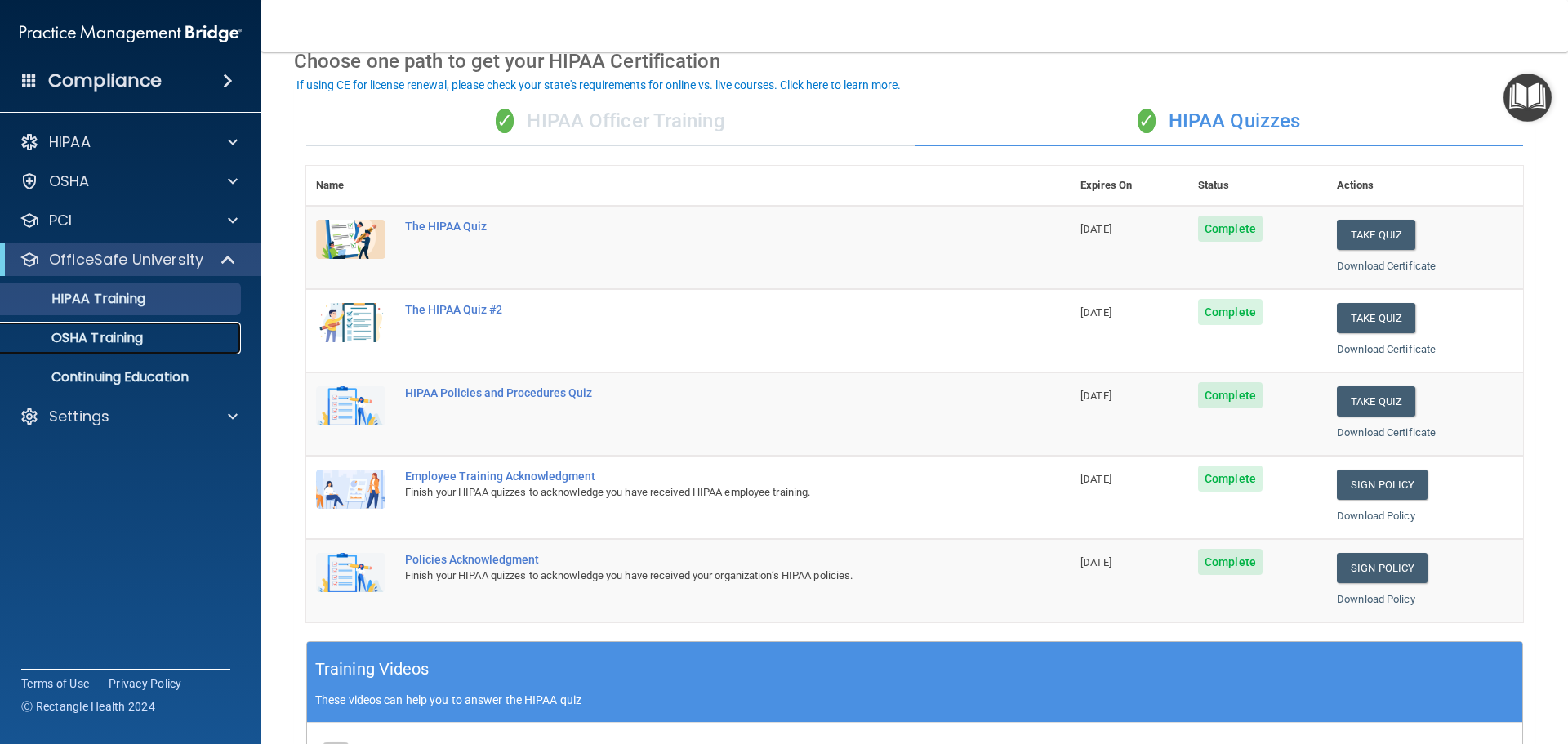
click at [131, 339] on p "OSHA Training" at bounding box center [76, 338] width 132 height 16
